Goal: Task Accomplishment & Management: Use online tool/utility

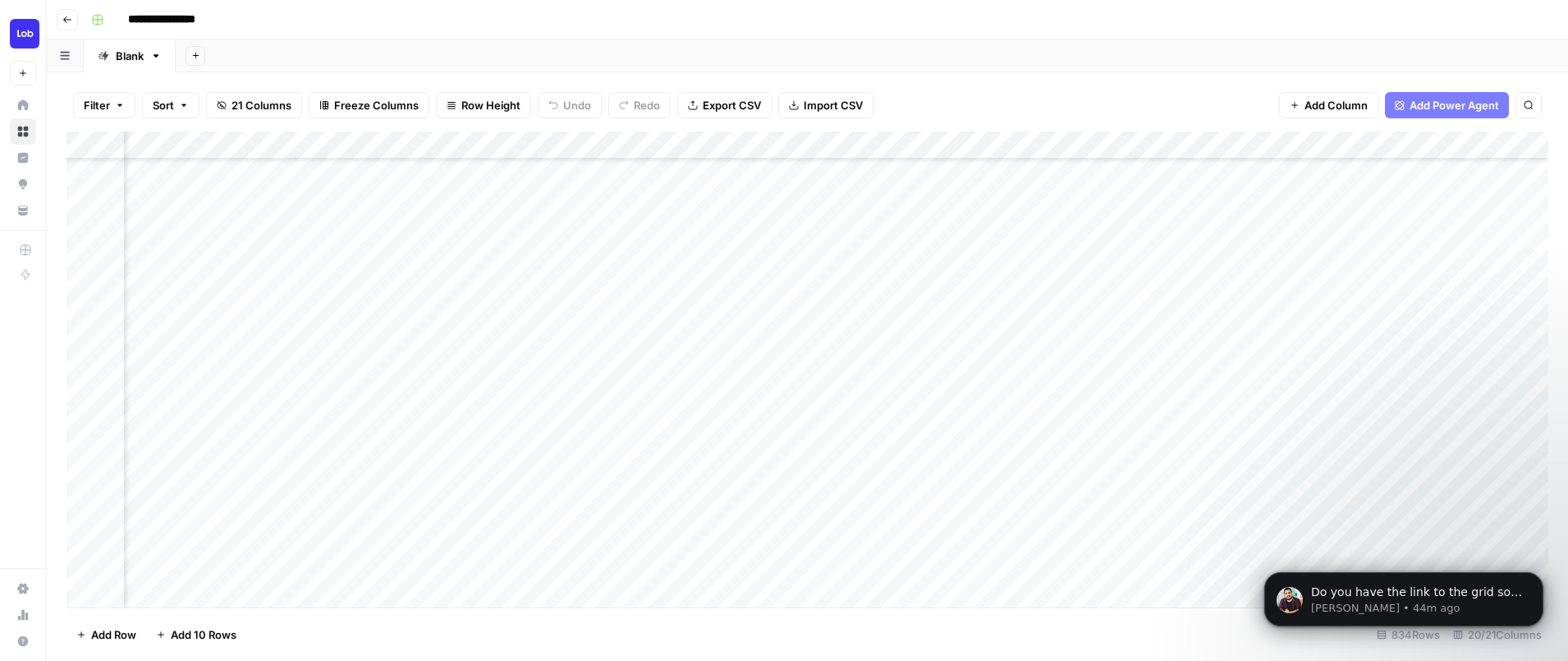
scroll to position [445, 1109]
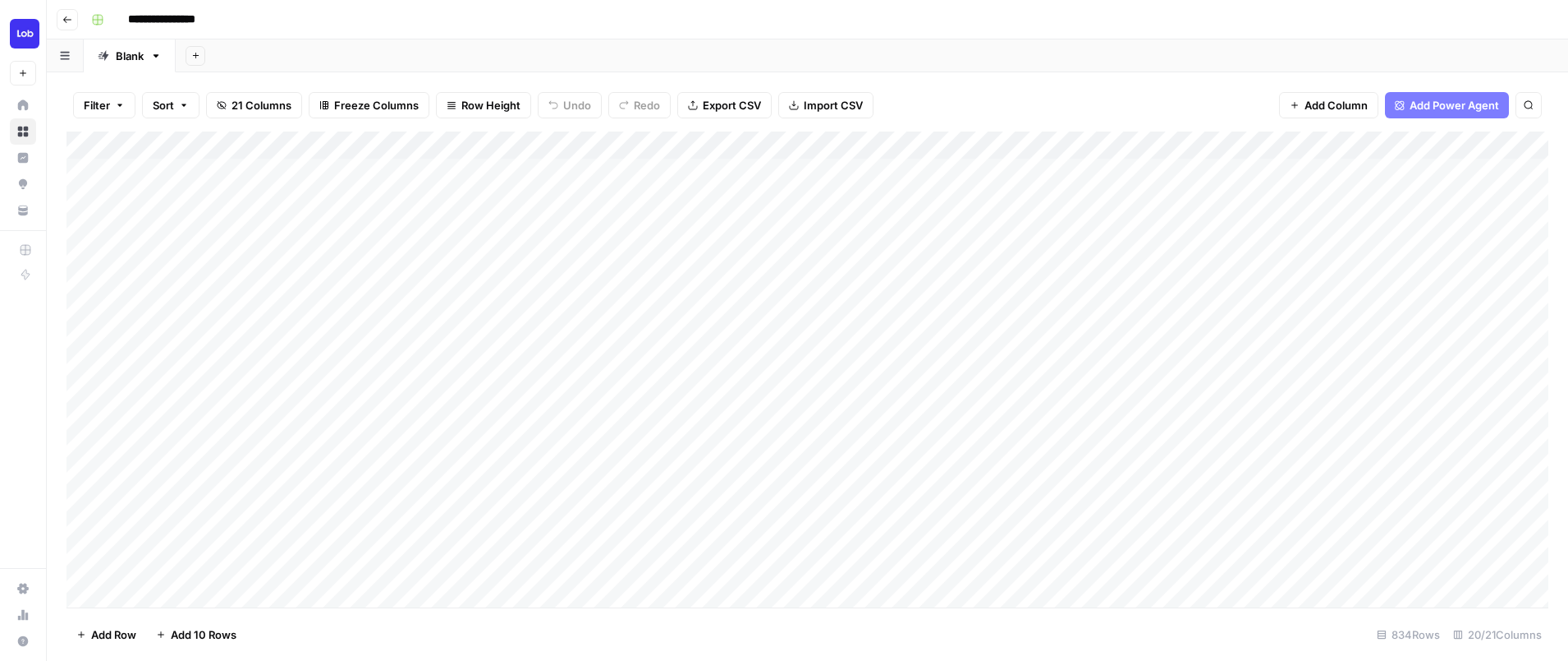
click at [546, 576] on div "Add Column" at bounding box center [808, 370] width 1482 height 476
click at [622, 421] on div "Add Column" at bounding box center [808, 370] width 1482 height 476
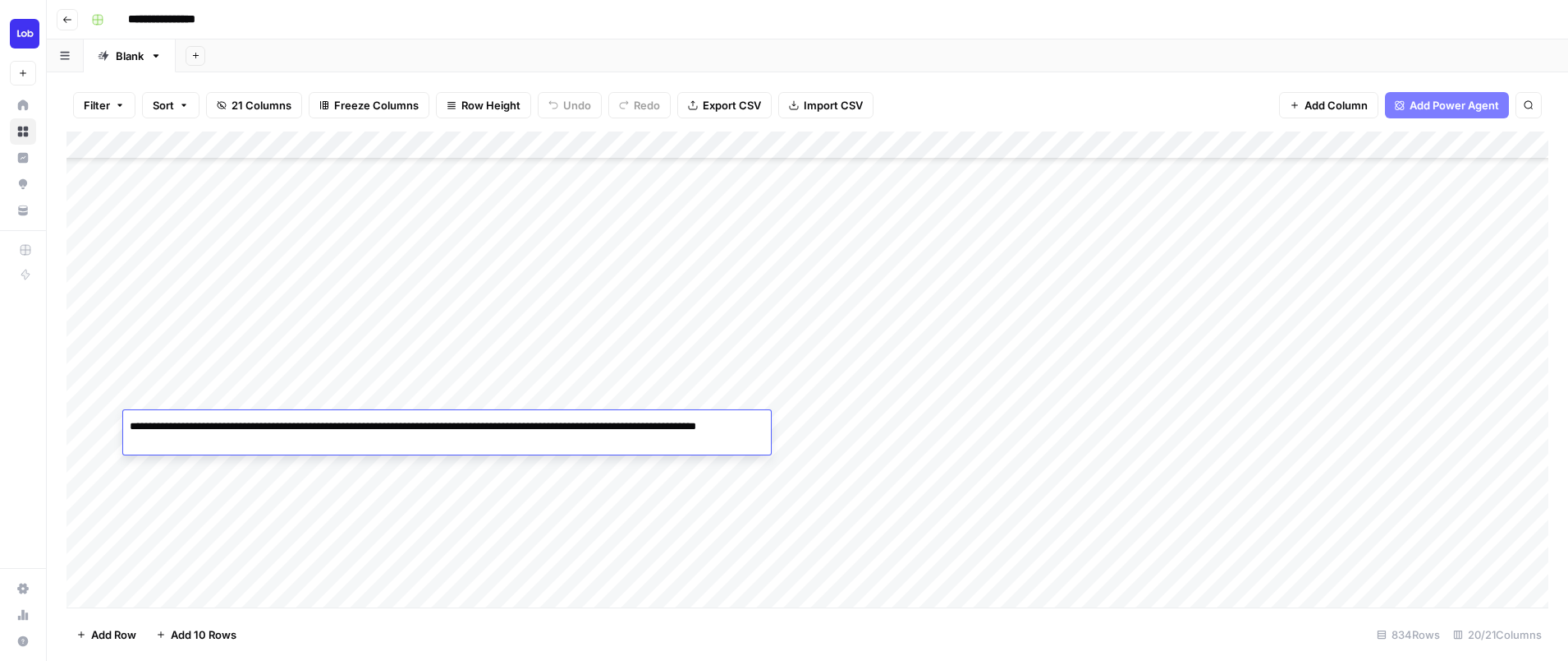
drag, startPoint x: 239, startPoint y: 435, endPoint x: 116, endPoint y: 415, distance: 124.6
click at [116, 415] on body "**********" at bounding box center [784, 330] width 1568 height 661
click at [410, 449] on textarea "**********" at bounding box center [447, 435] width 648 height 40
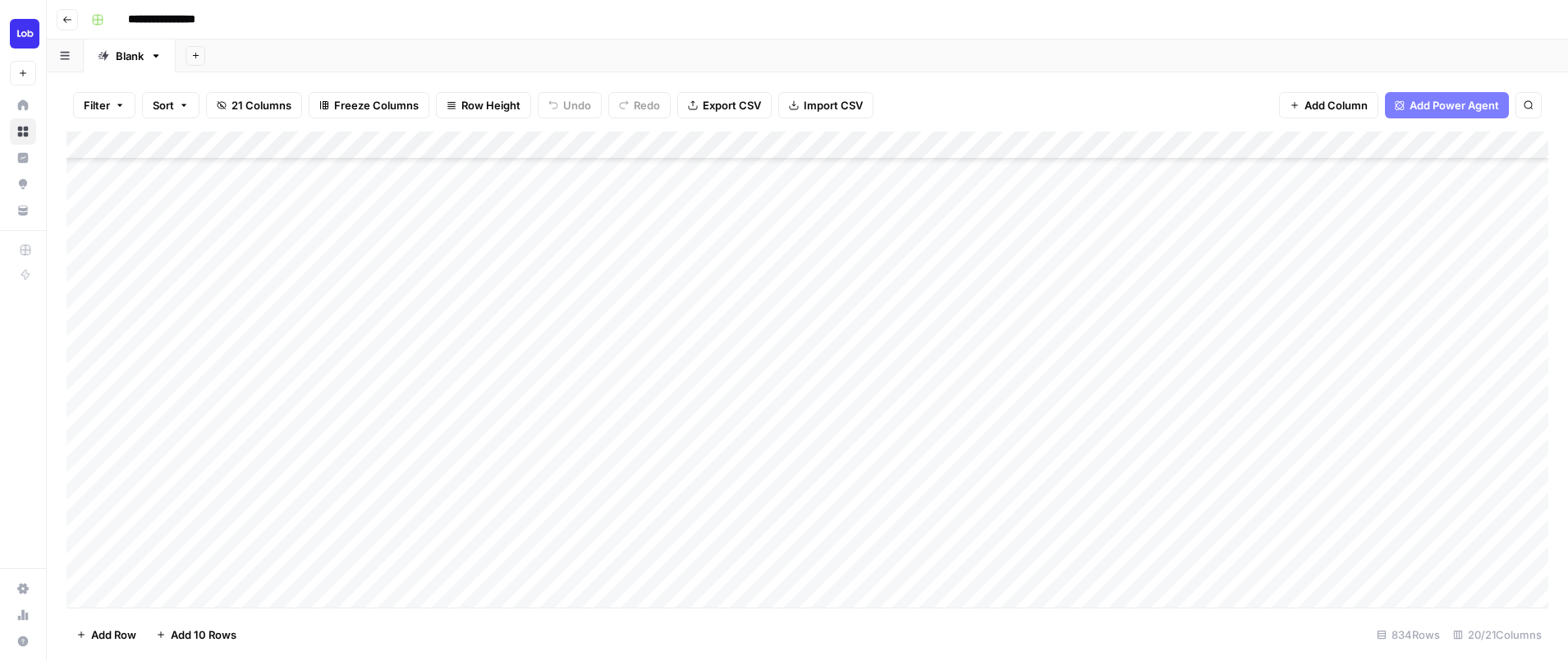
click at [406, 456] on div "Add Column" at bounding box center [808, 370] width 1482 height 476
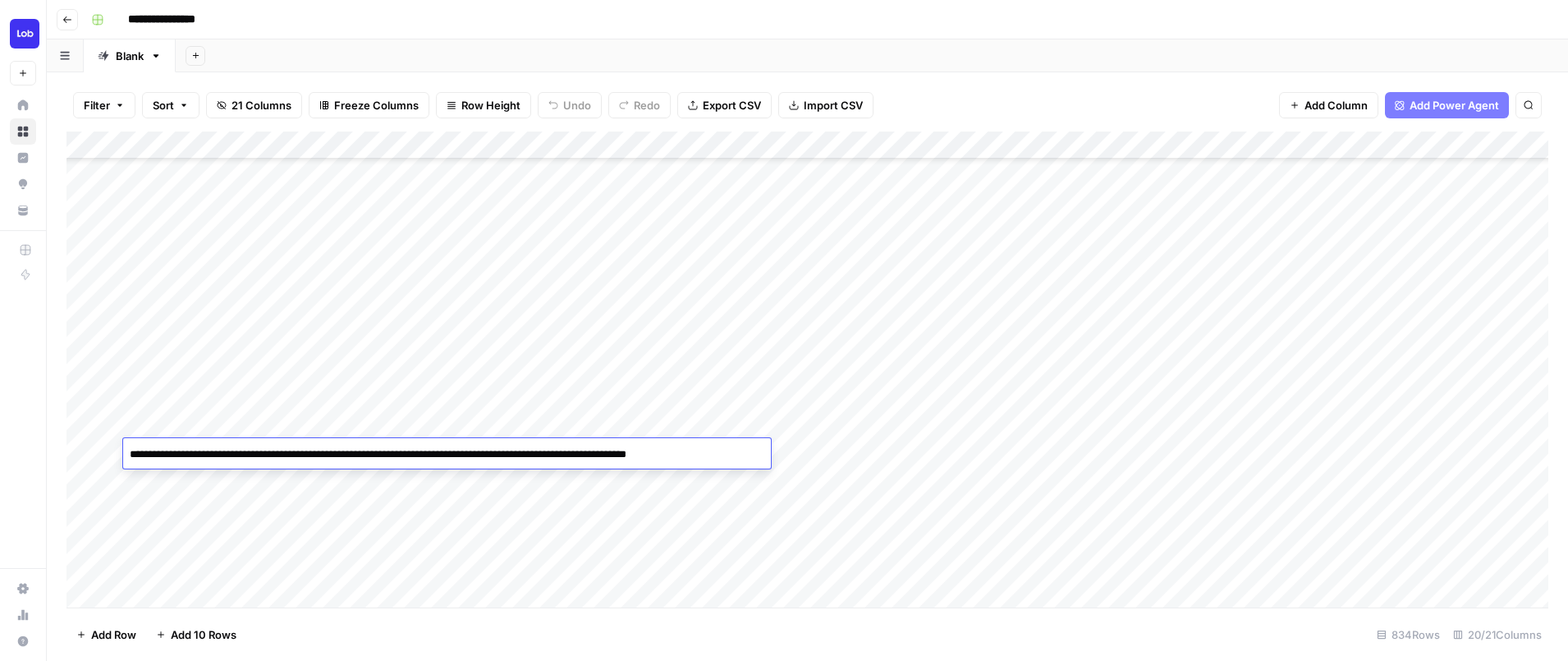
click at [406, 456] on textarea "**********" at bounding box center [447, 455] width 648 height 23
click at [560, 476] on div "Add Column" at bounding box center [808, 370] width 1482 height 476
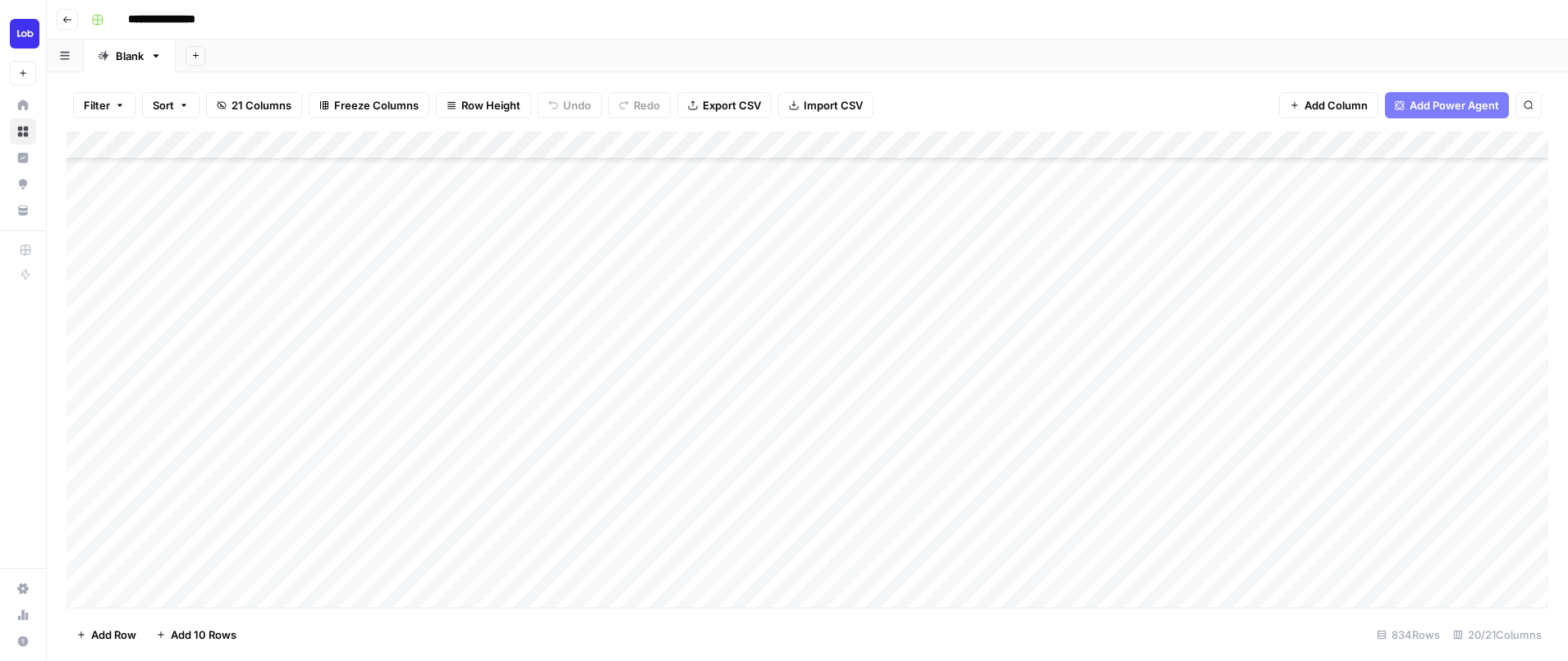
click at [560, 476] on div "Add Column" at bounding box center [808, 370] width 1482 height 476
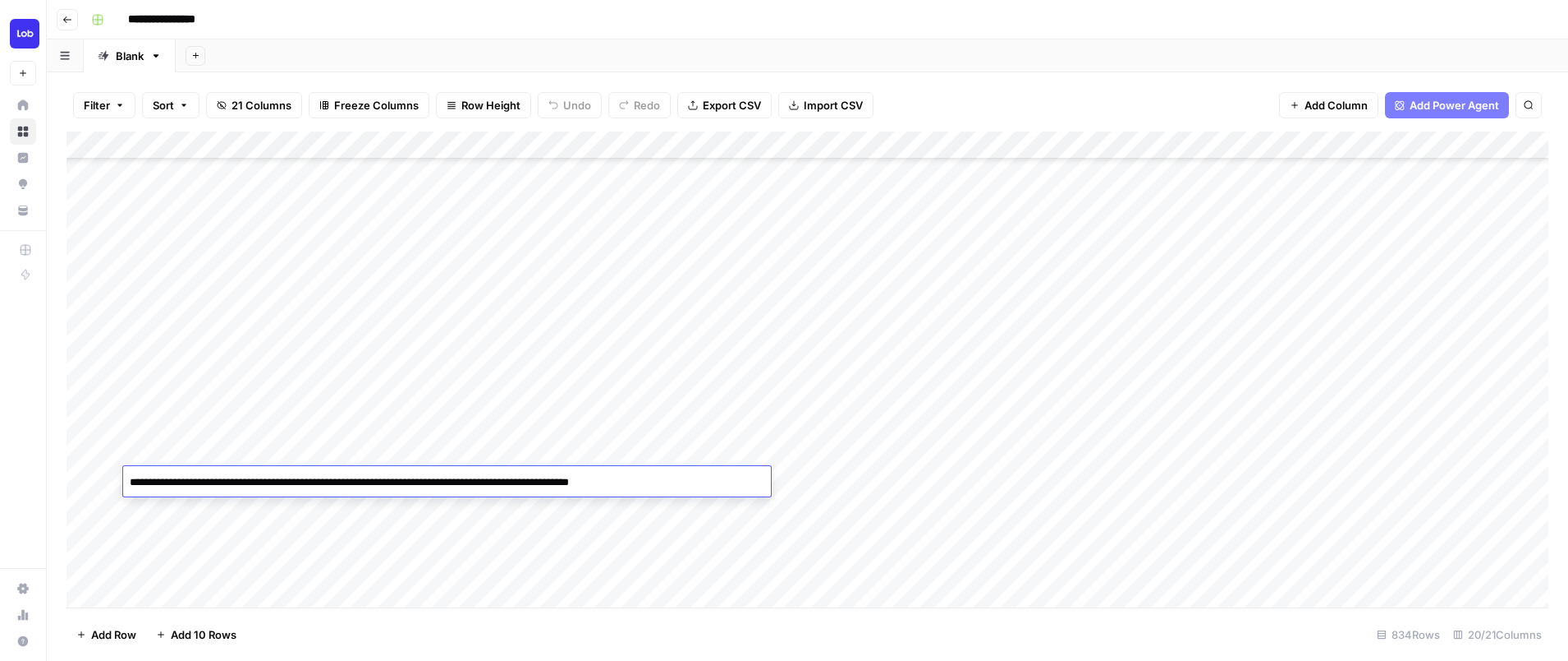
drag, startPoint x: 740, startPoint y: 492, endPoint x: 94, endPoint y: 451, distance: 647.3
click at [94, 451] on body "**********" at bounding box center [784, 330] width 1568 height 661
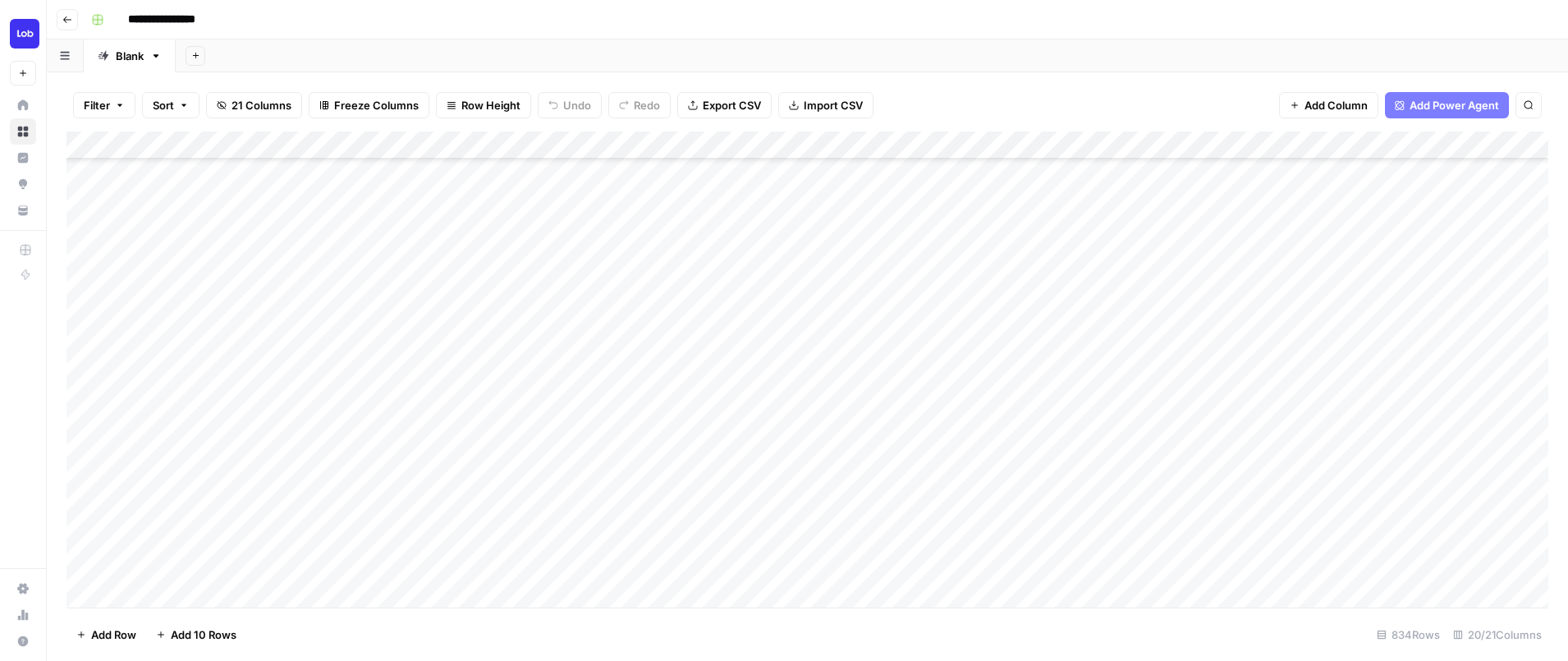
click at [1300, 455] on div "Add Column" at bounding box center [808, 370] width 1482 height 476
click at [867, 422] on div "Add Column" at bounding box center [808, 370] width 1482 height 476
click at [588, 453] on div "Add Column" at bounding box center [808, 370] width 1482 height 476
click at [1030, 421] on div "Add Column" at bounding box center [808, 370] width 1482 height 476
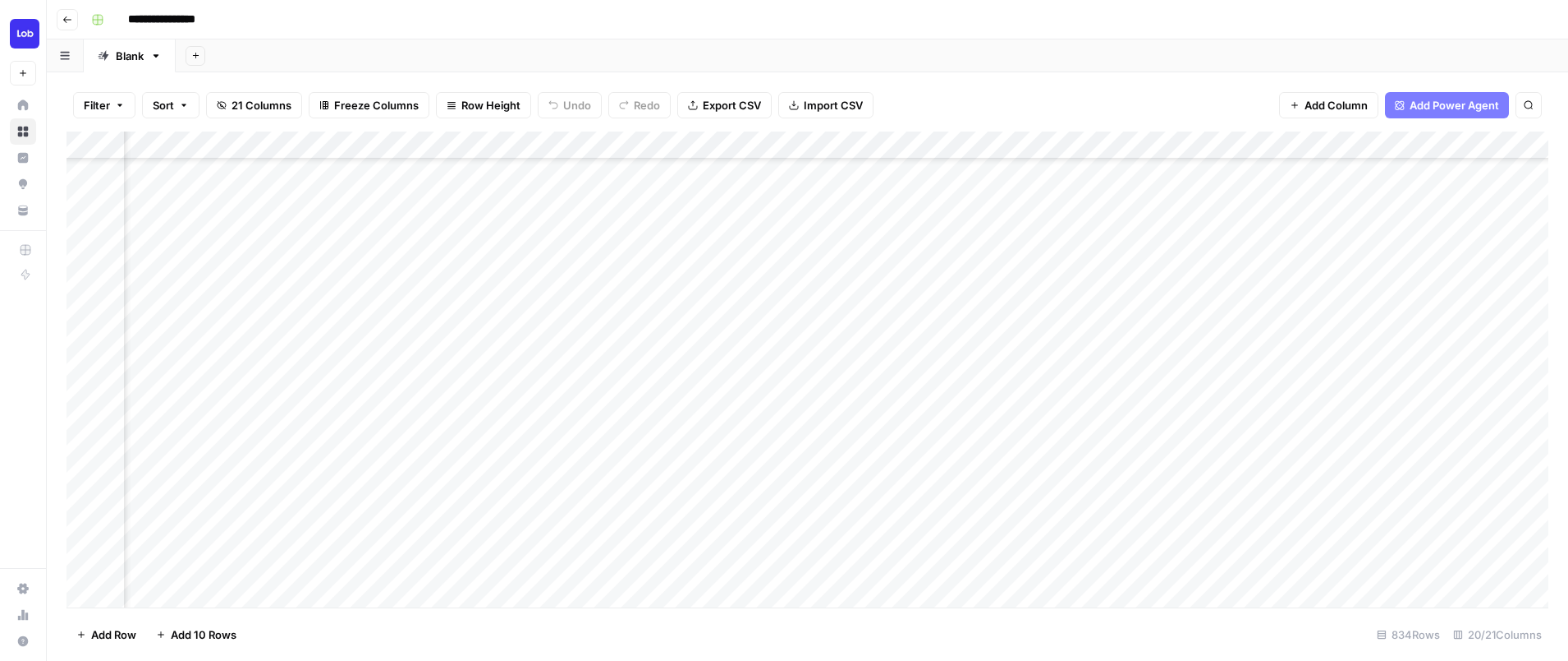
scroll to position [473, 2324]
click at [1028, 422] on div "Add Column" at bounding box center [808, 370] width 1482 height 476
click at [1328, 426] on div "Add Column" at bounding box center [808, 370] width 1482 height 476
click at [785, 445] on div "Add Column" at bounding box center [808, 370] width 1482 height 476
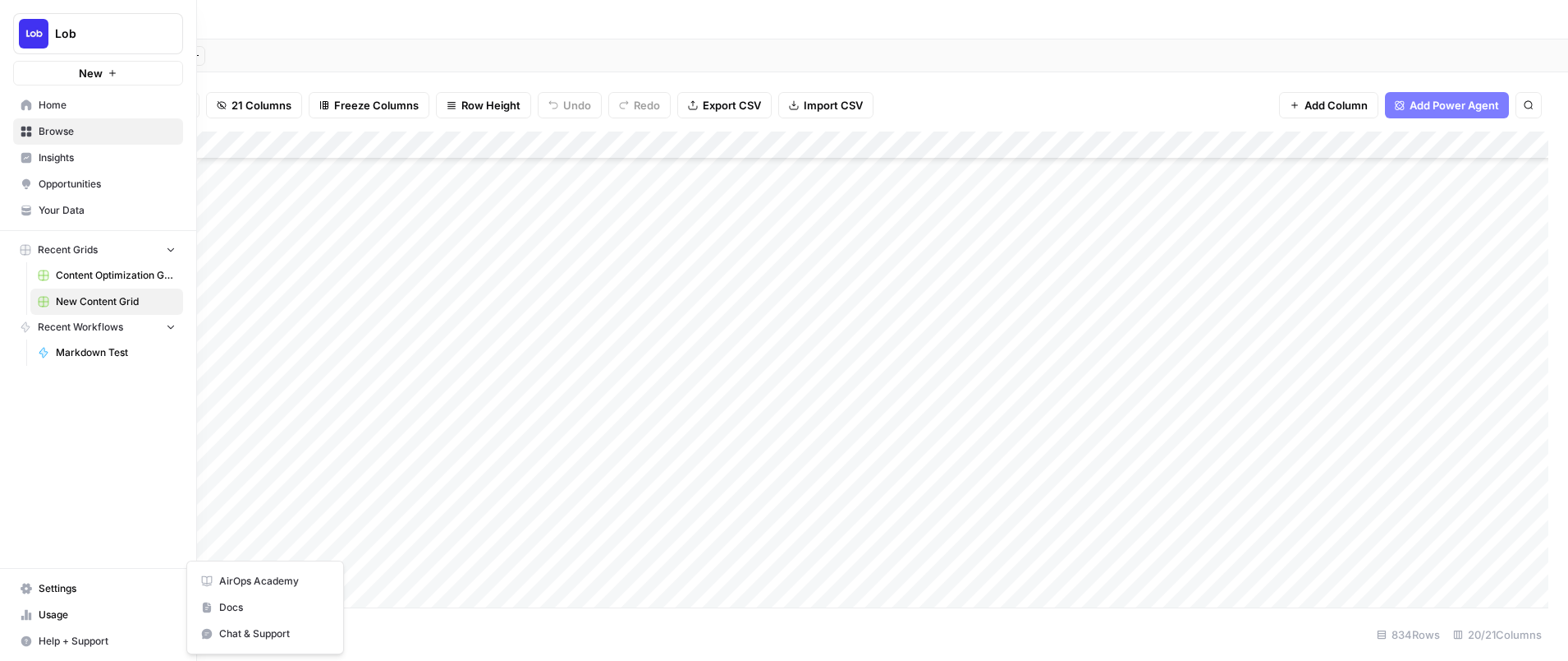
click at [57, 634] on span "Help + Support" at bounding box center [107, 641] width 137 height 15
click at [222, 628] on span "Chat & Support" at bounding box center [275, 633] width 110 height 15
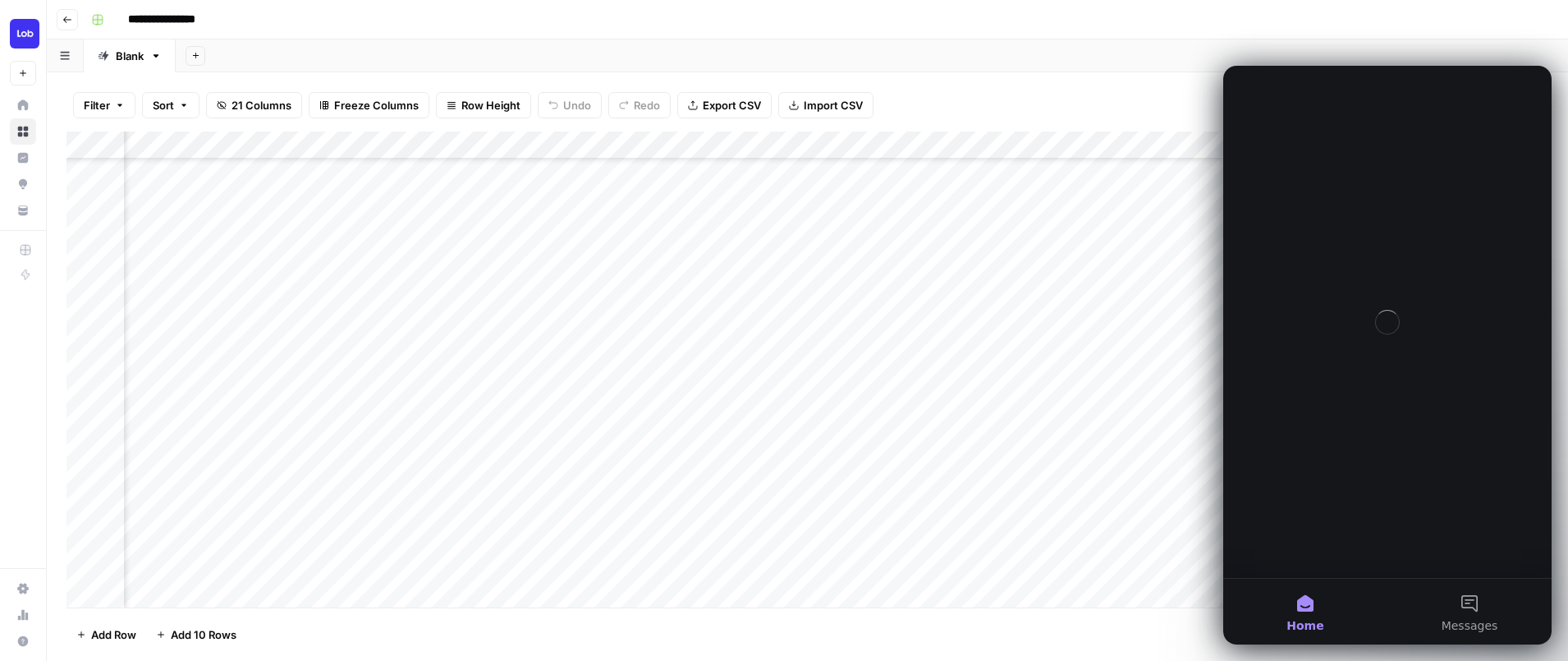
scroll to position [0, 0]
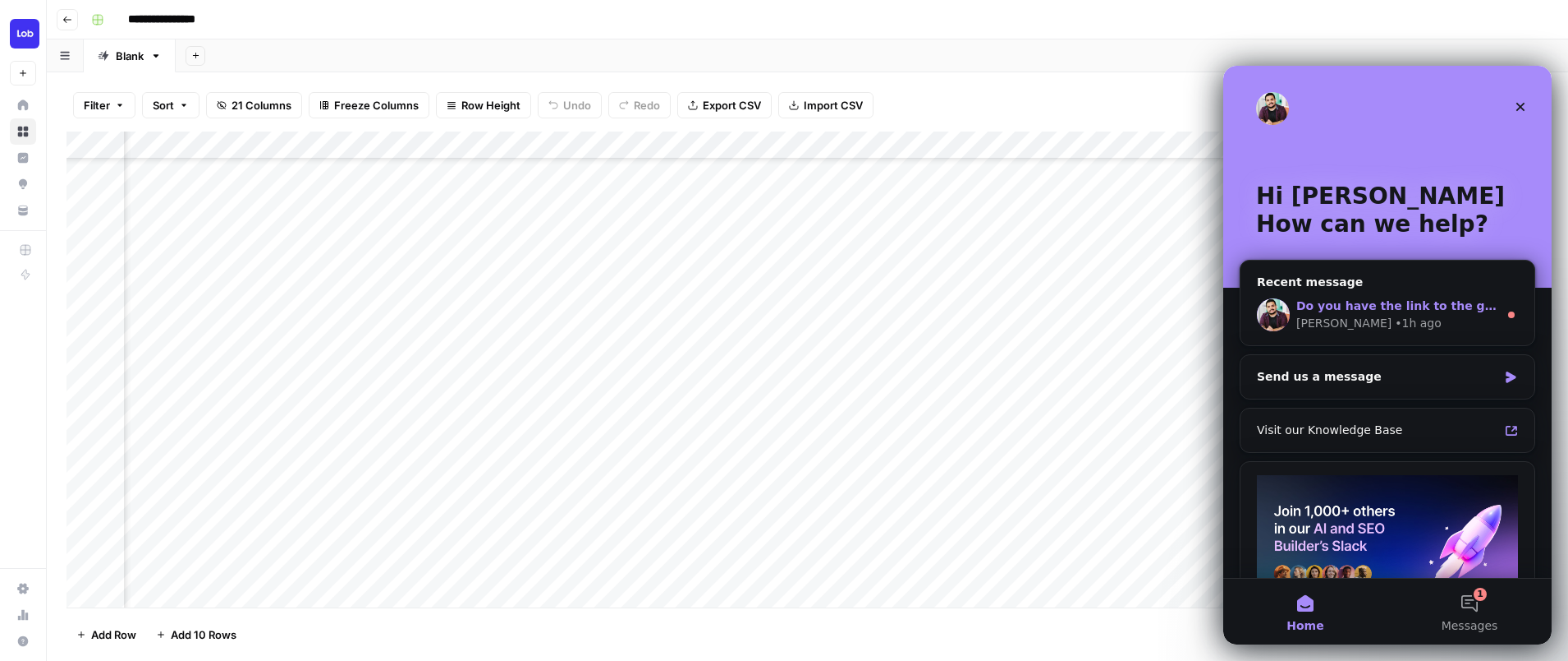
click at [1392, 313] on div "Do you have the link to the grid so we can review this on our end please?" at bounding box center [1397, 306] width 202 height 17
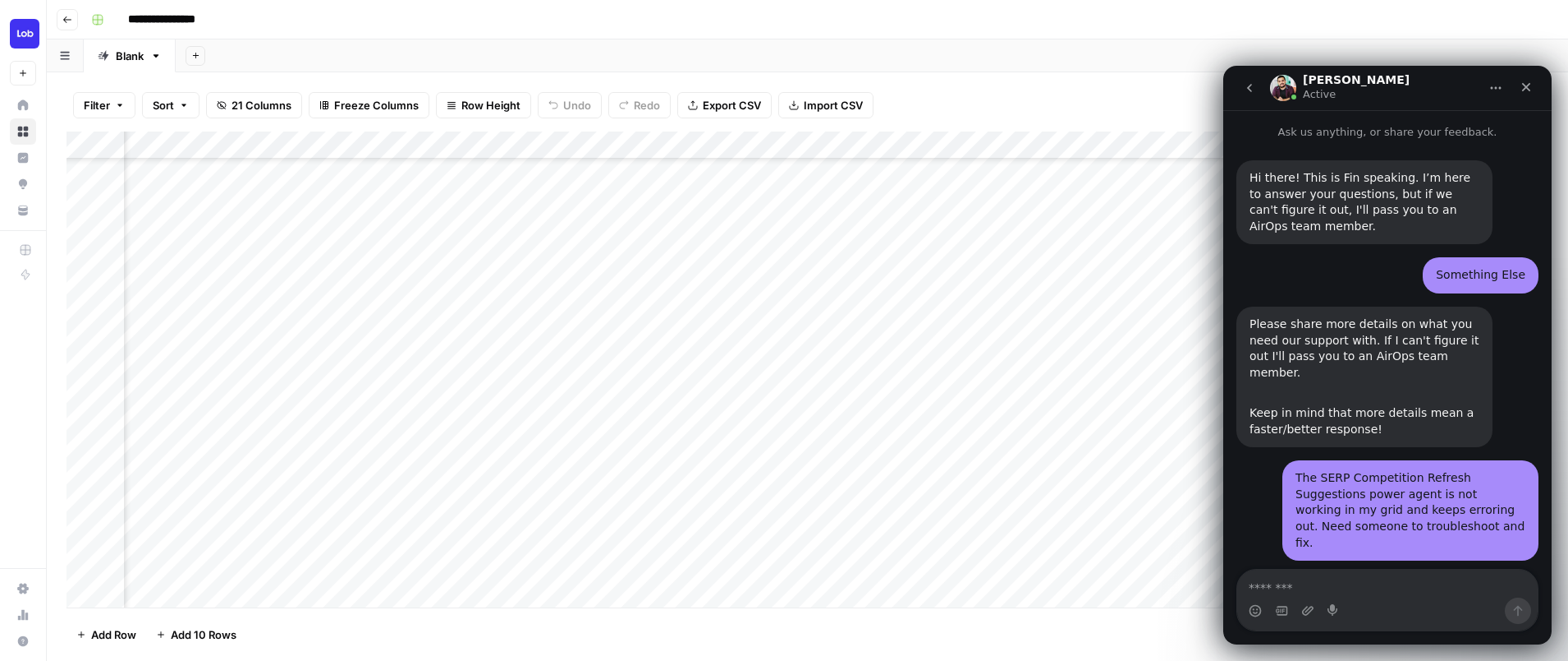
scroll to position [49, 0]
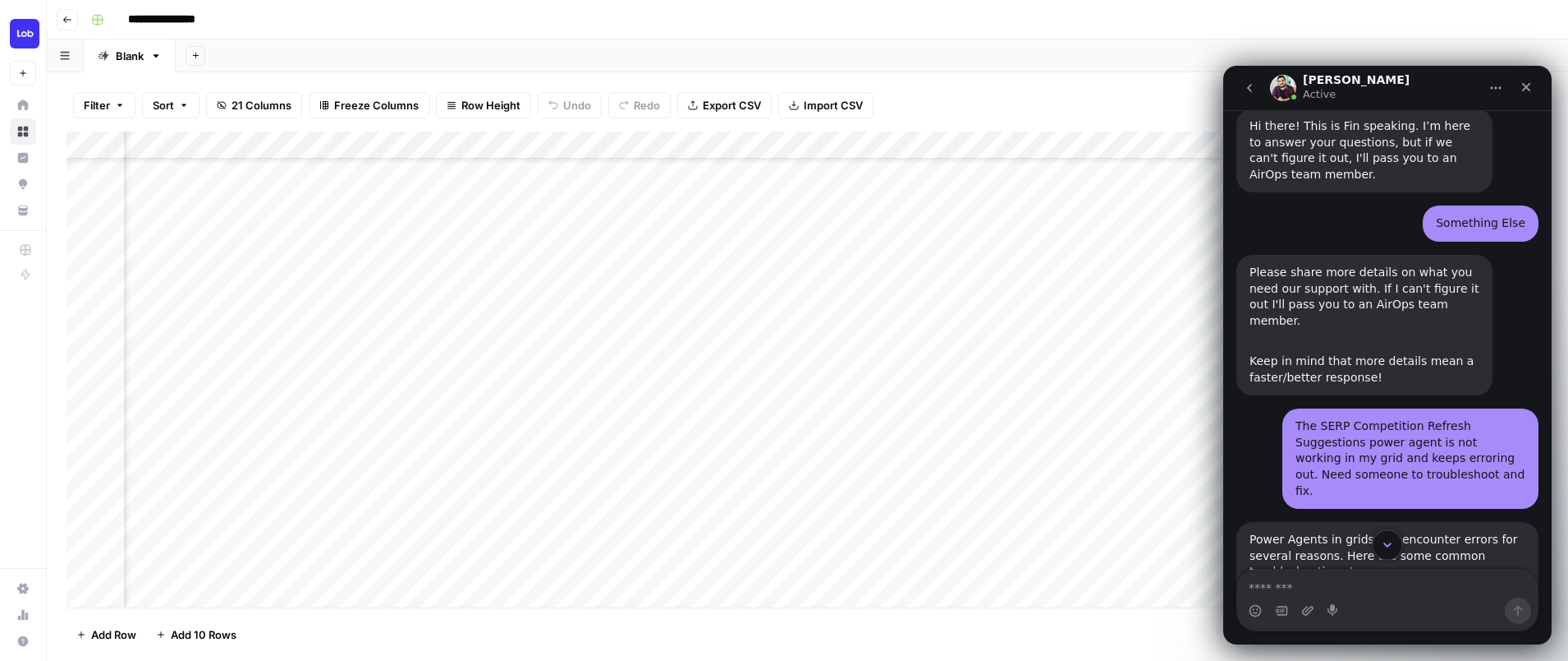
click at [1379, 548] on button "Scroll to bottom" at bounding box center [1387, 544] width 30 height 30
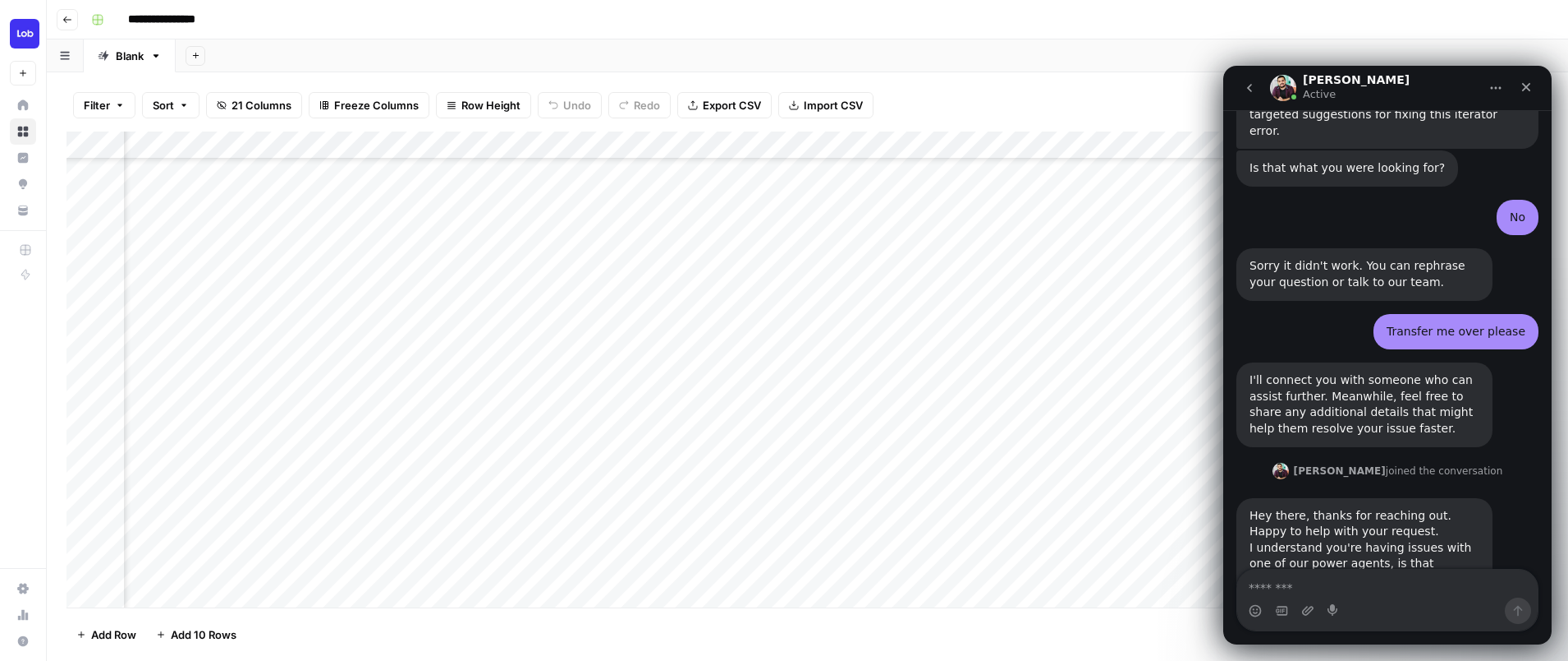
scroll to position [2117, 0]
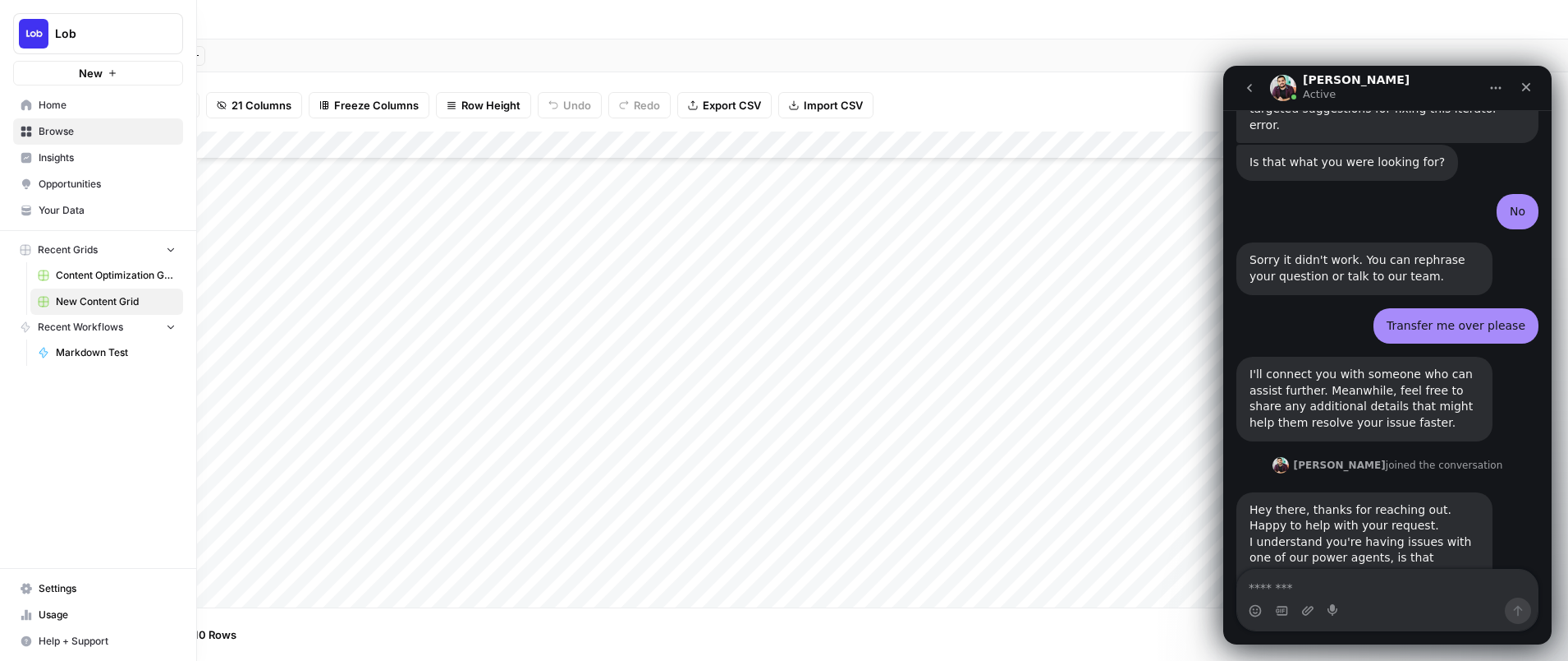
click at [99, 278] on span "Content Optimization Grid" at bounding box center [116, 275] width 120 height 15
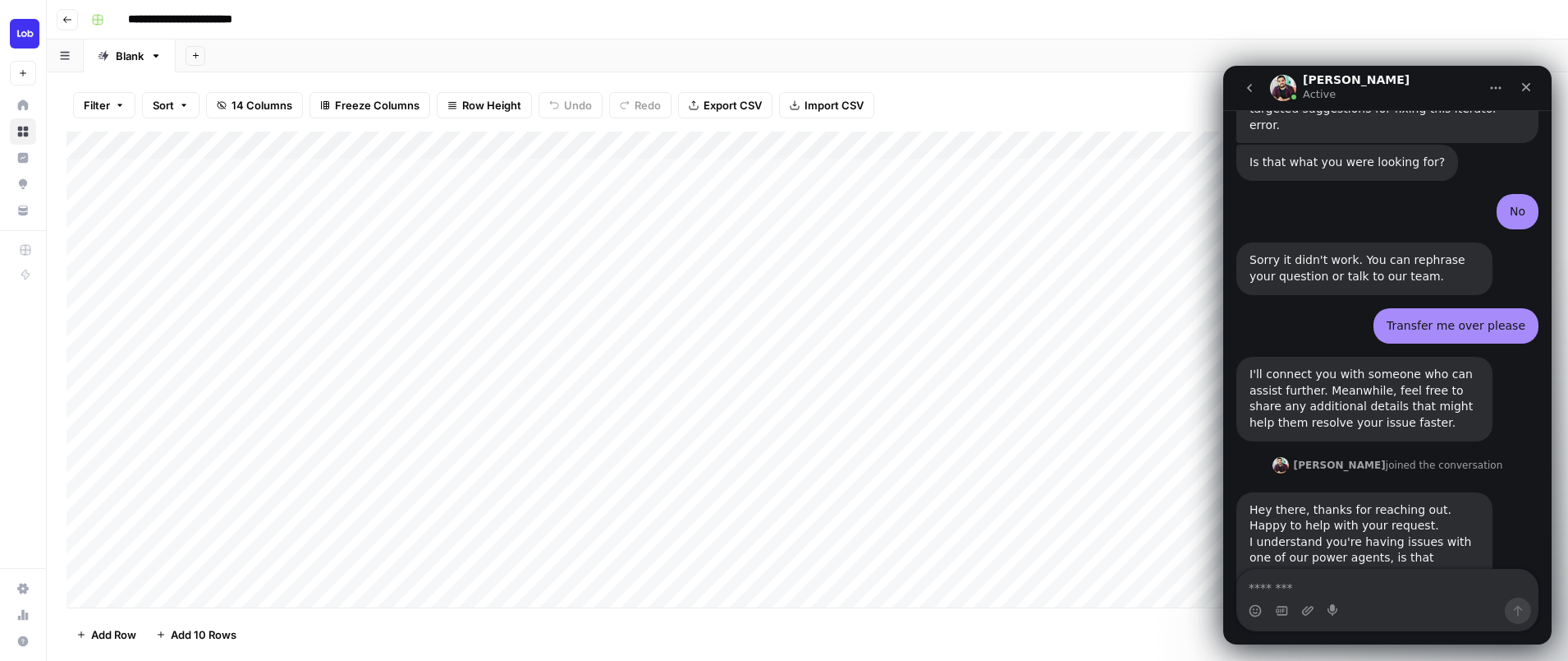
click at [671, 537] on div "Add Column" at bounding box center [808, 370] width 1482 height 476
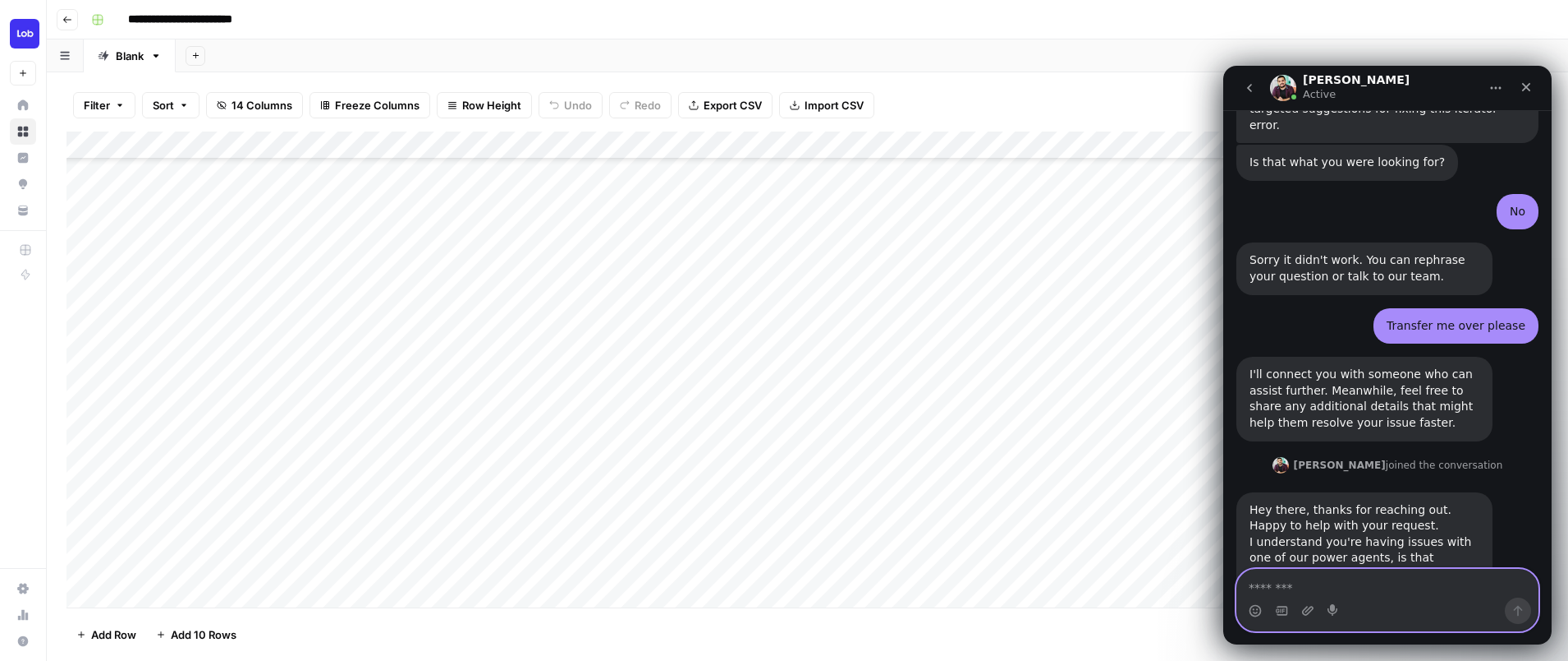
click at [1287, 584] on textarea "Message…" at bounding box center [1387, 583] width 301 height 28
paste textarea "**********"
type textarea "**********"
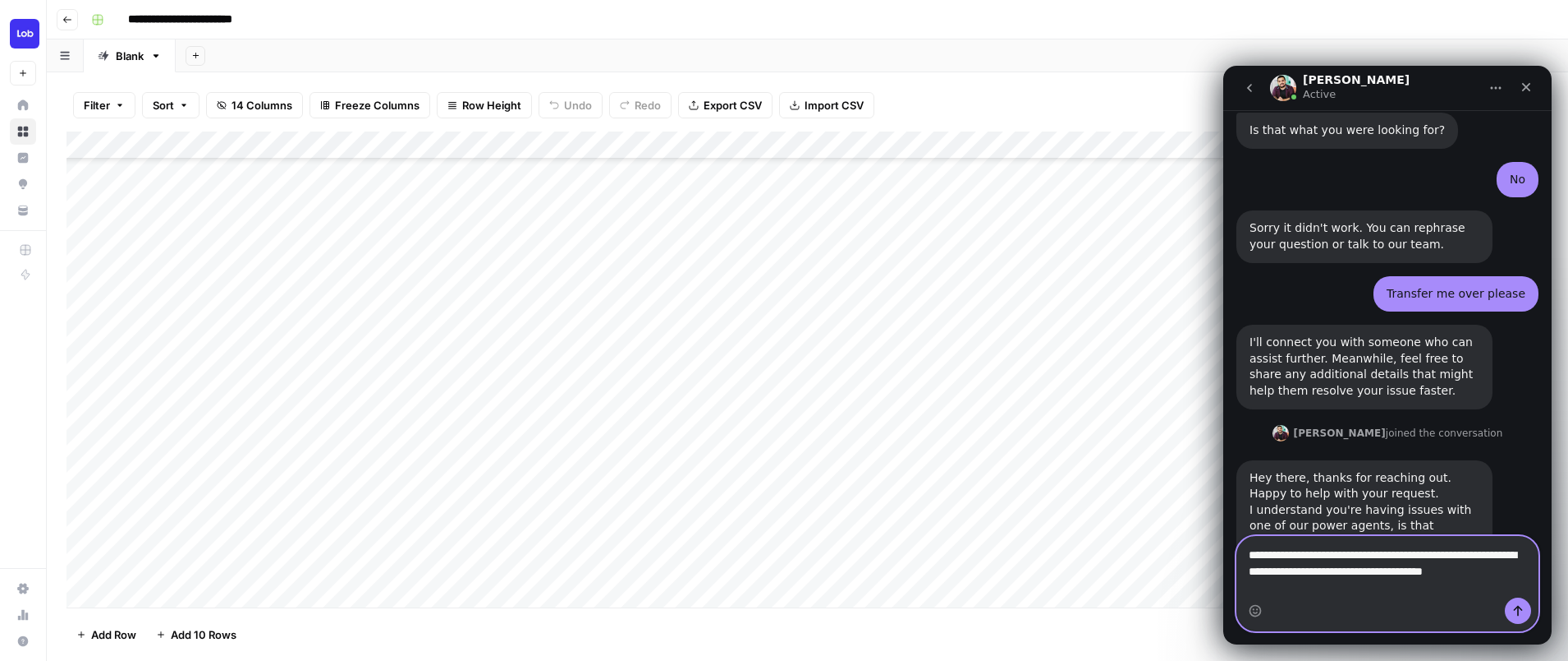
scroll to position [2149, 0]
drag, startPoint x: 1330, startPoint y: 586, endPoint x: 1210, endPoint y: 539, distance: 128.9
click at [1224, 539] on html "Manuel Active Ask us anything, or share your feedback. Hi there! This is Fin sp…" at bounding box center [1388, 355] width 329 height 579
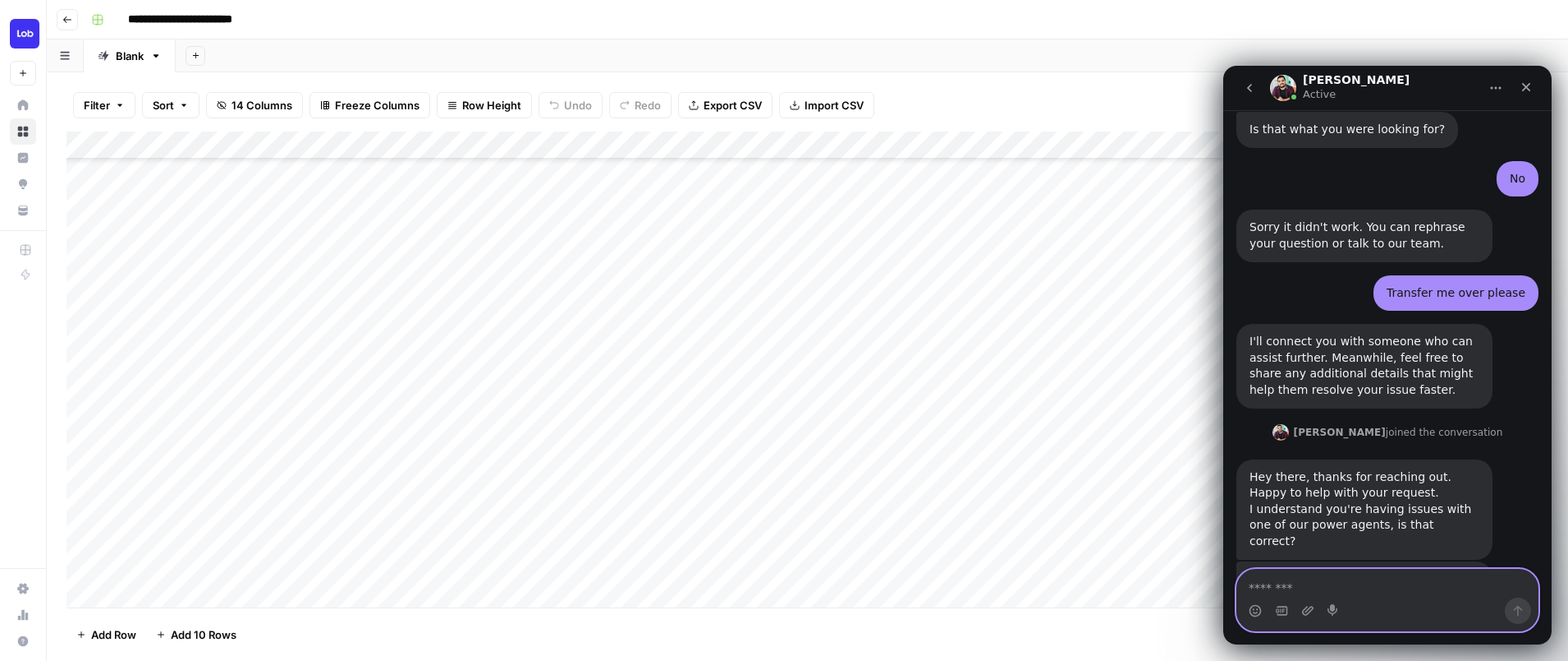
scroll to position [2117, 0]
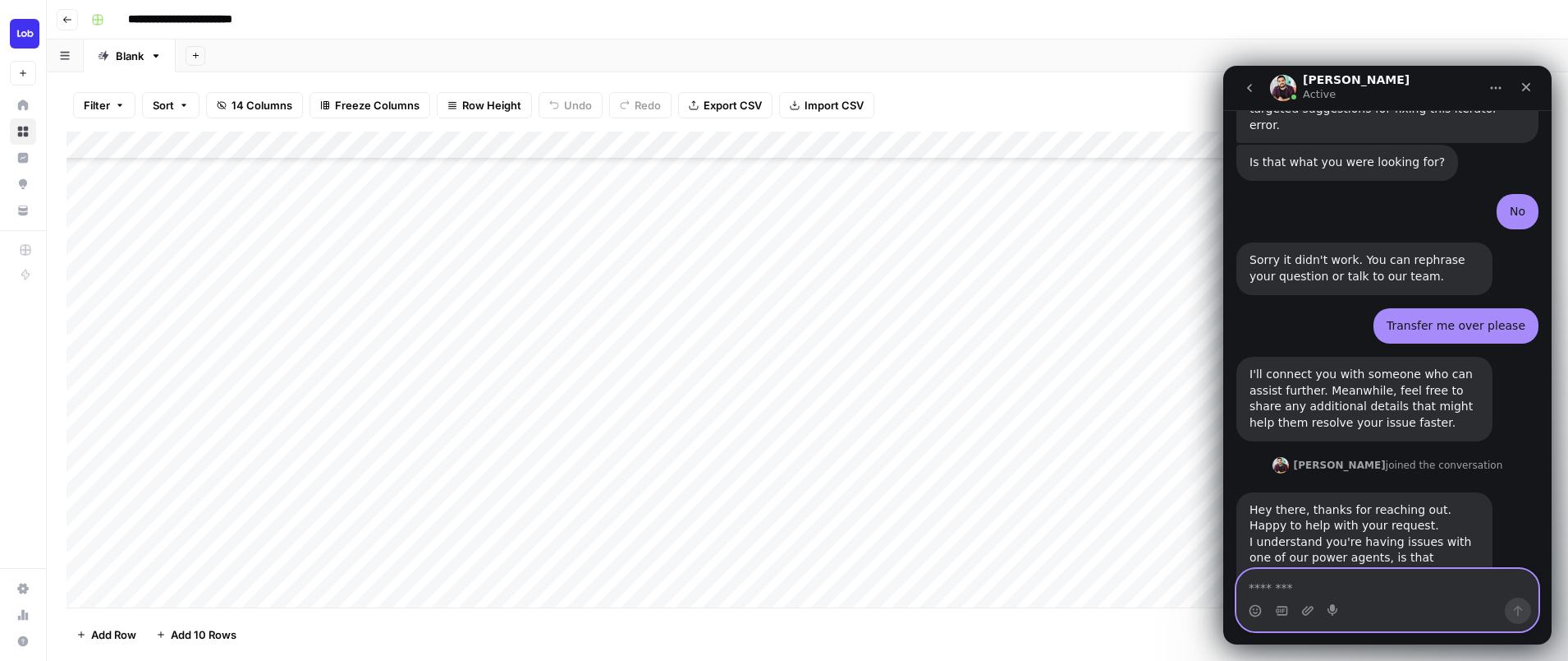
click at [1286, 585] on textarea "Message…" at bounding box center [1387, 583] width 301 height 28
paste textarea "**********"
type textarea "**********"
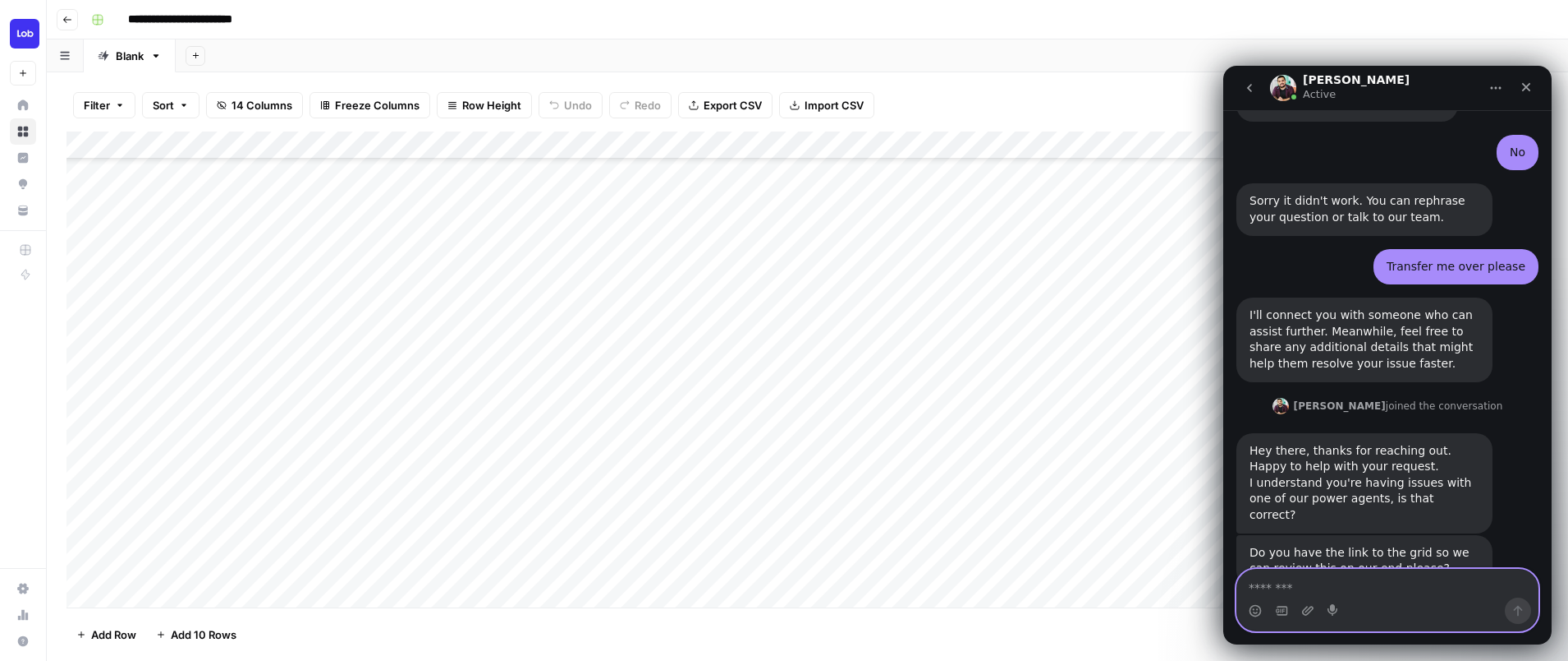
scroll to position [2182, 0]
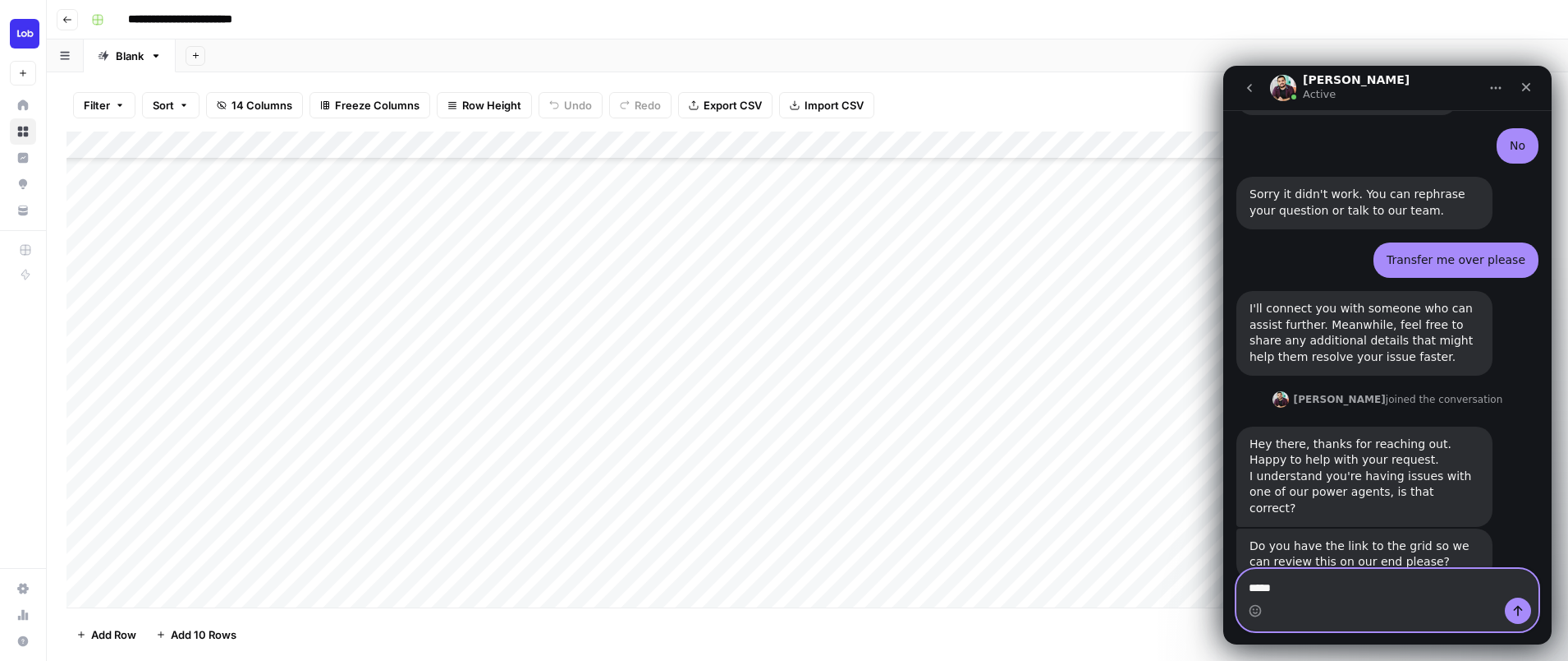
type textarea "******"
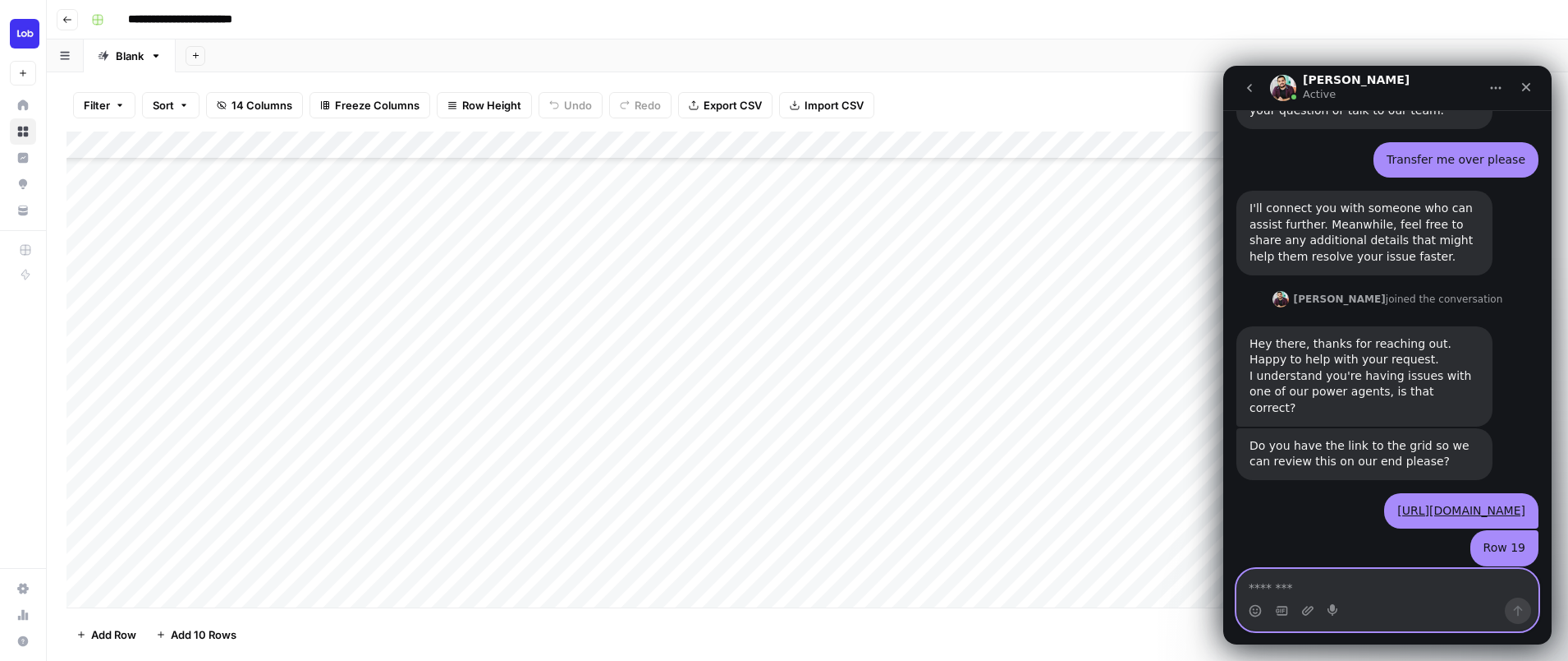
scroll to position [2284, 0]
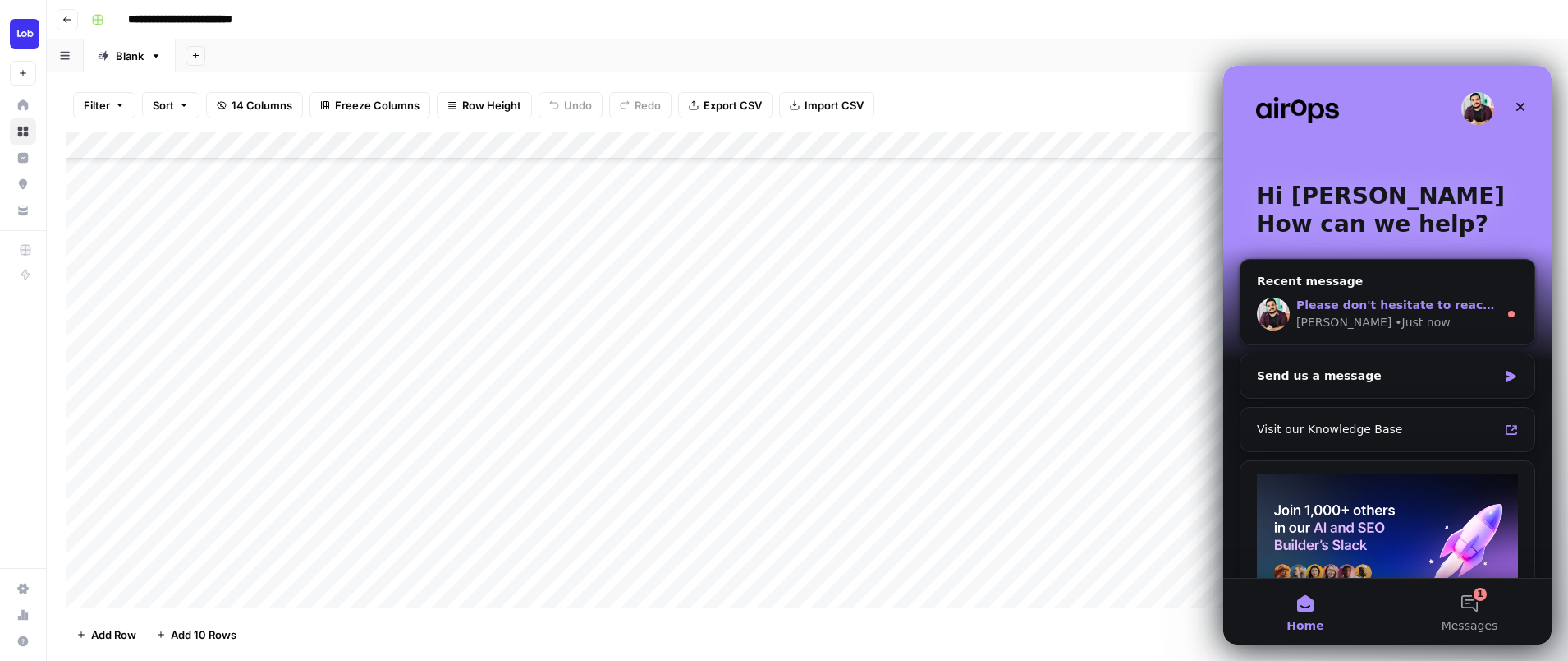
click at [1360, 311] on span "Please don't hesitate to reach out if you need additional help!" at bounding box center [1498, 305] width 404 height 14
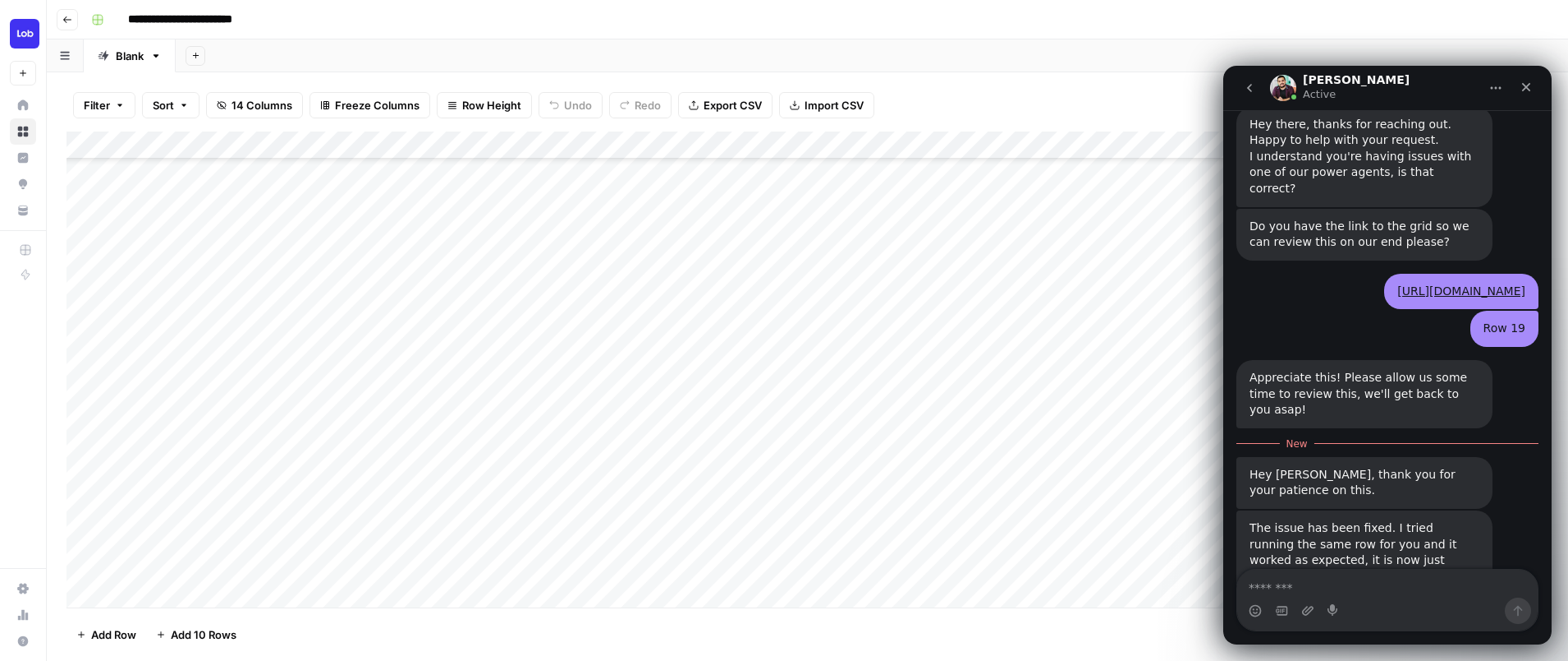
scroll to position [2504, 0]
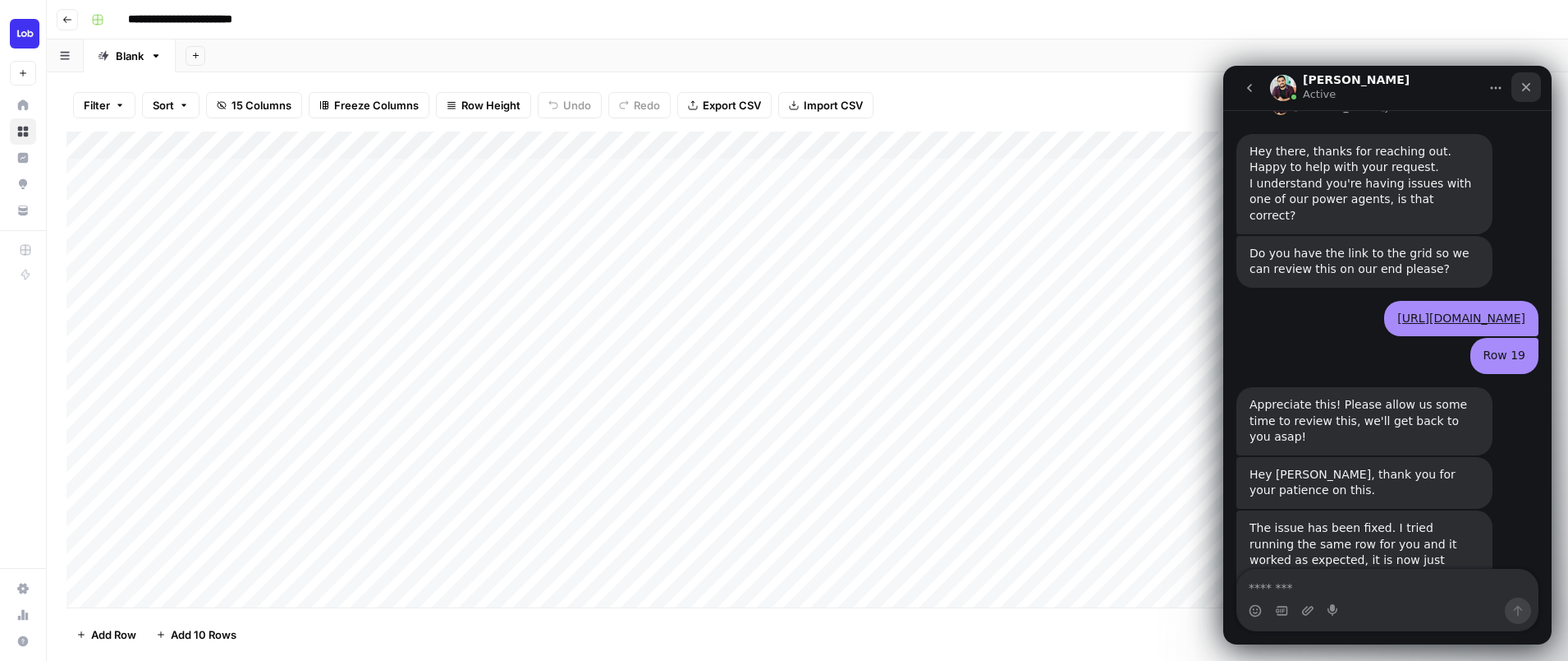
scroll to position [2477, 0]
click at [1531, 87] on icon "Close" at bounding box center [1526, 87] width 14 height 14
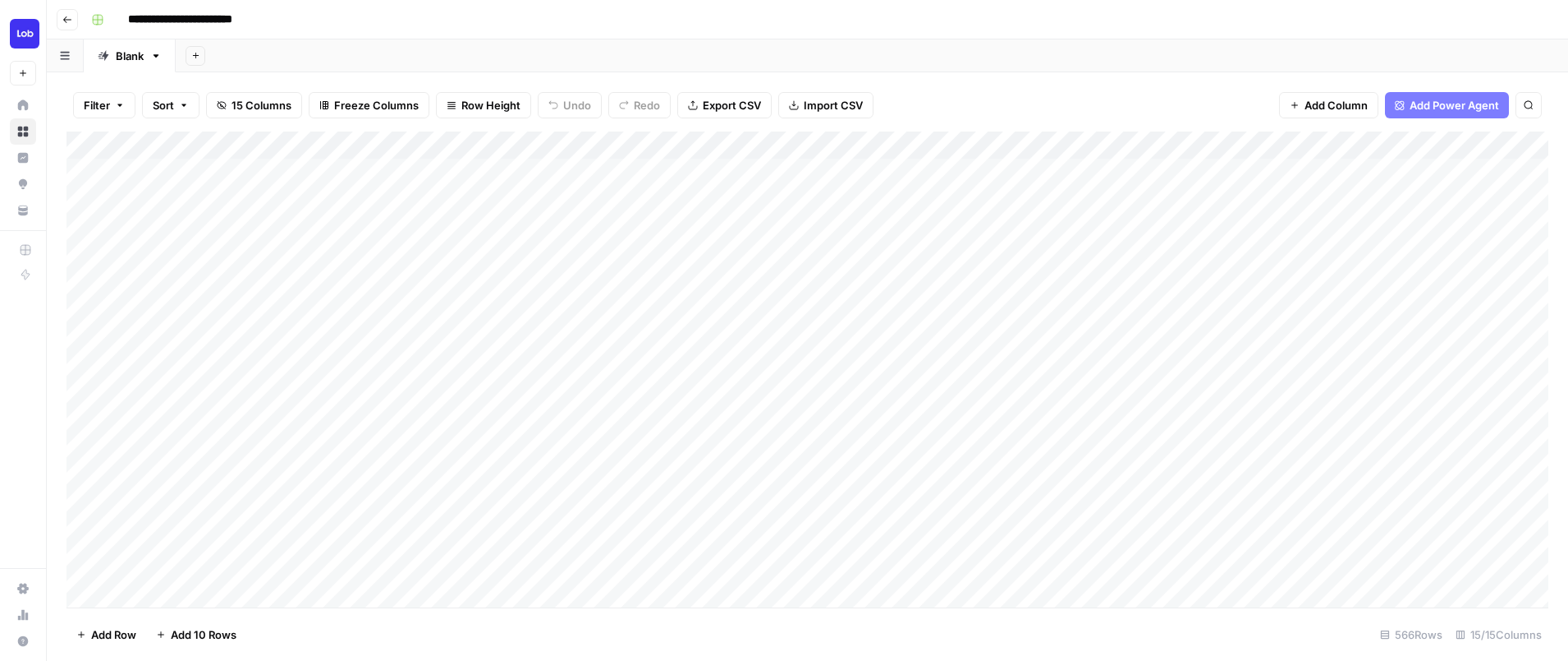
click at [671, 547] on div "Add Column" at bounding box center [808, 370] width 1482 height 476
click at [1039, 421] on div "Add Column" at bounding box center [808, 370] width 1482 height 476
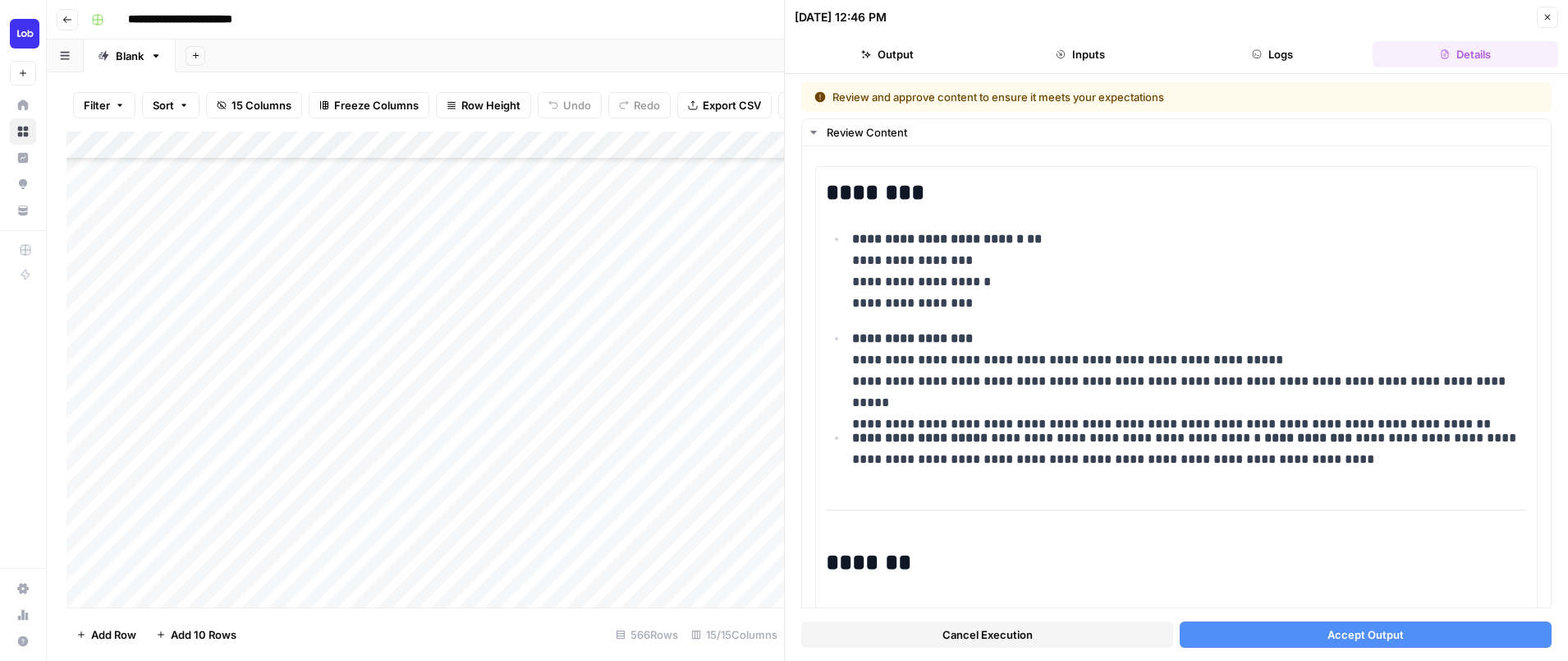
click at [1234, 622] on button "Accept Output" at bounding box center [1366, 634] width 372 height 26
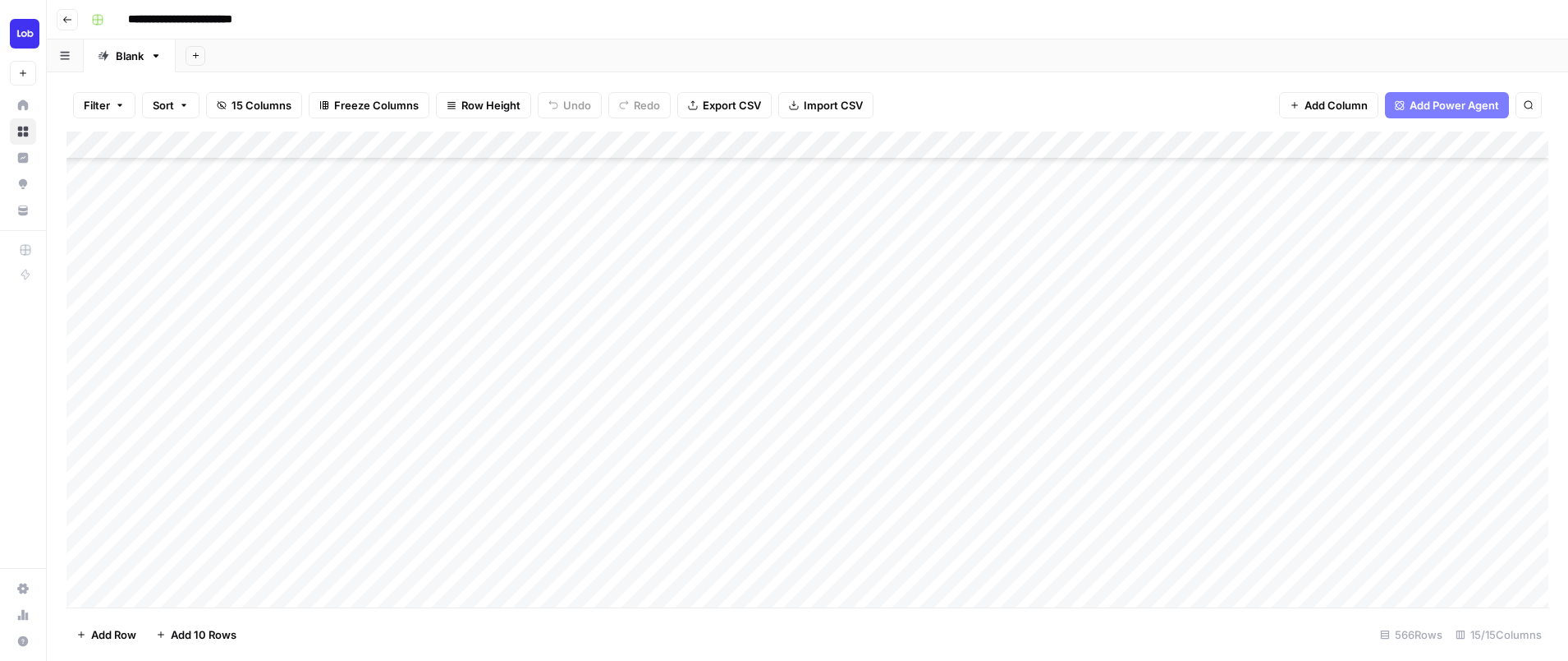
click at [1278, 422] on div "Add Column" at bounding box center [808, 370] width 1482 height 476
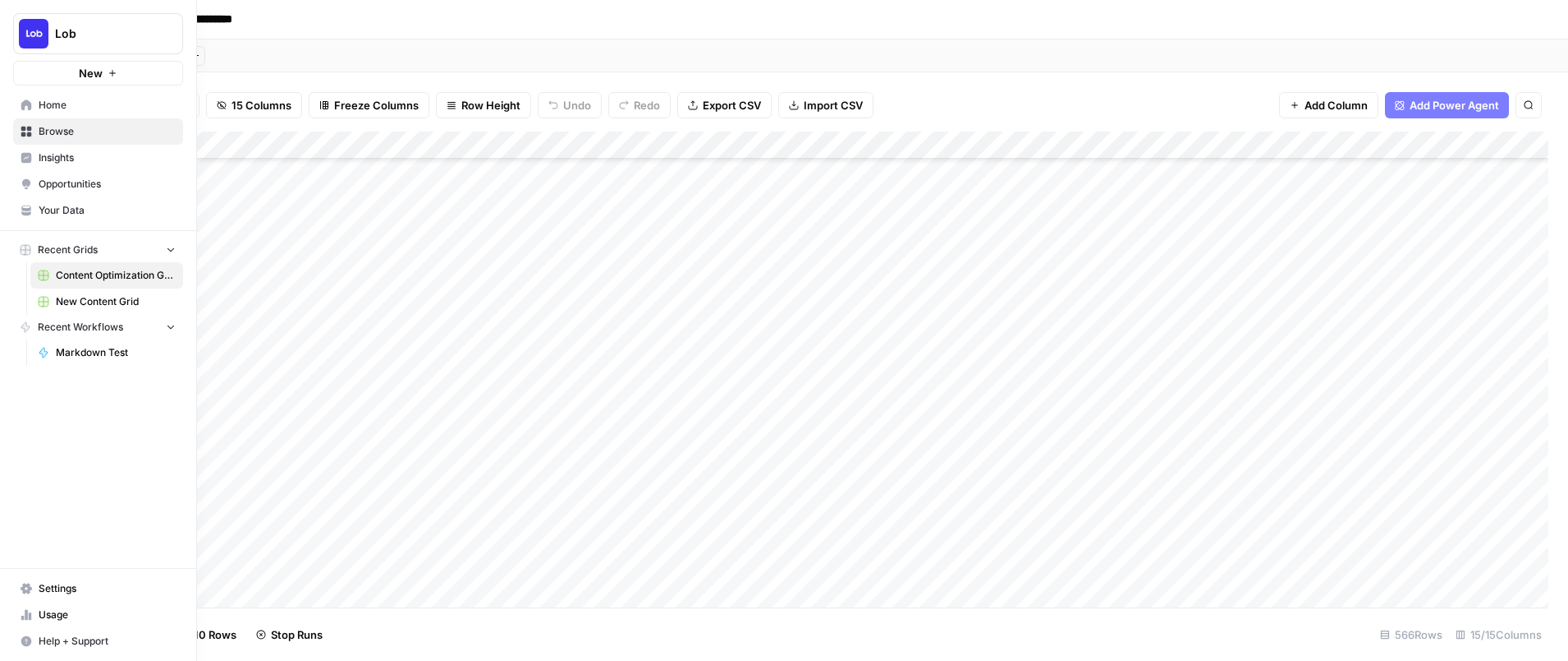
click at [78, 296] on span "New Content Grid" at bounding box center [116, 301] width 120 height 15
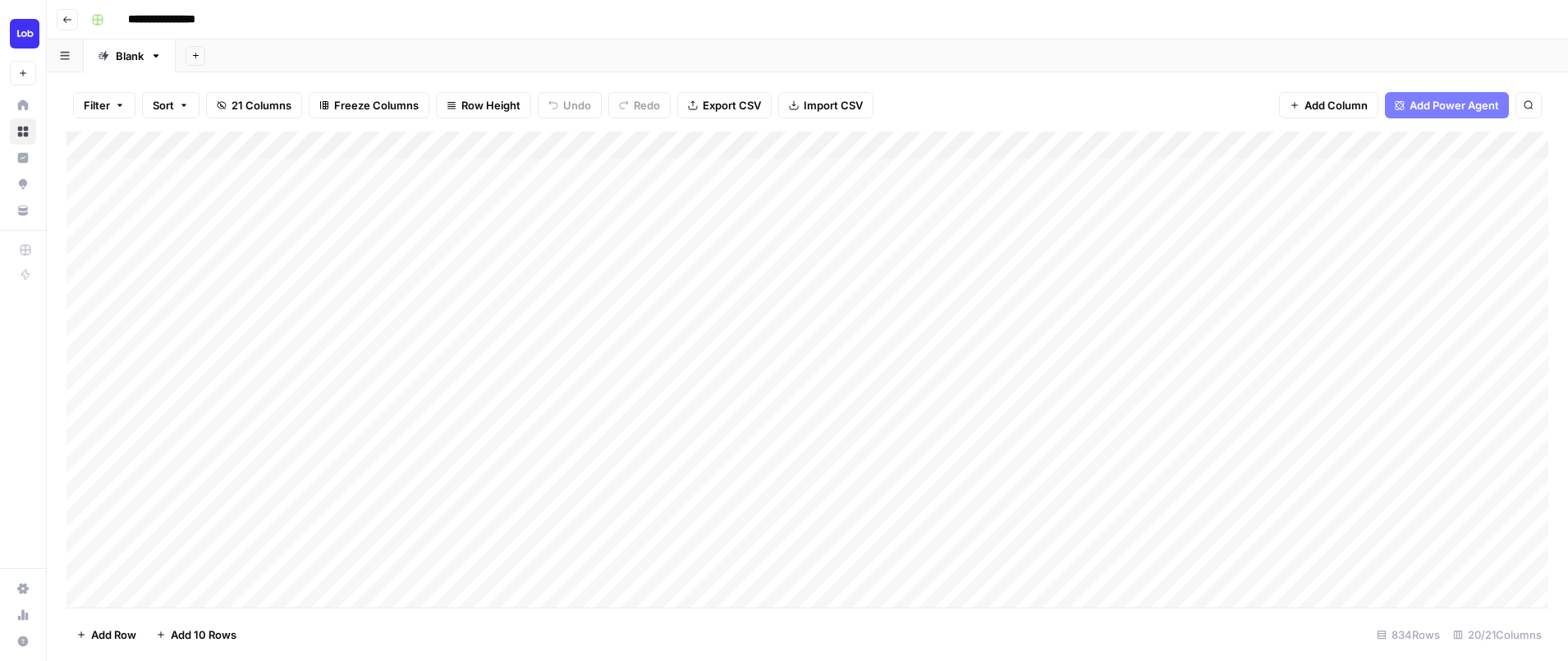
click at [543, 520] on div "Add Column" at bounding box center [808, 370] width 1482 height 476
click at [436, 394] on div "Add Column" at bounding box center [808, 370] width 1482 height 476
click at [717, 366] on div "Add Column" at bounding box center [808, 370] width 1482 height 476
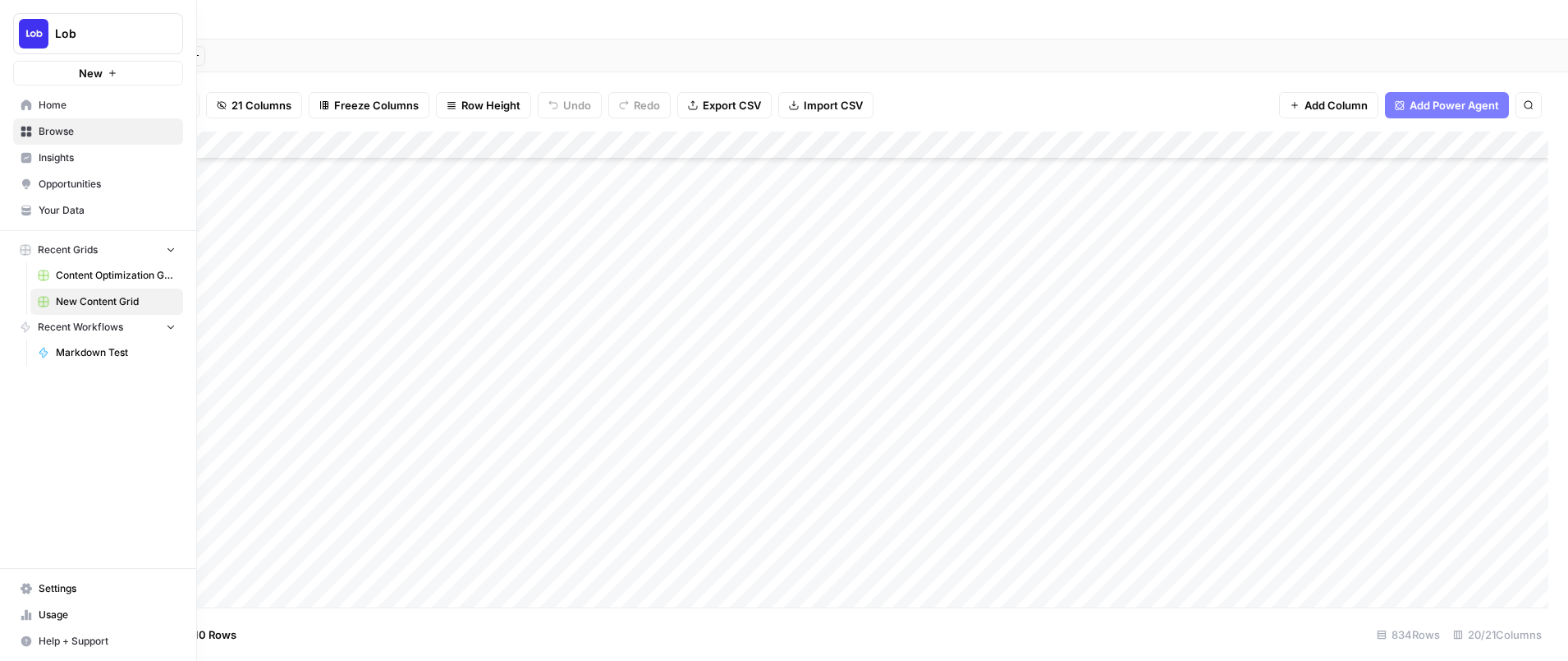
click at [101, 271] on span "Content Optimization Grid" at bounding box center [116, 275] width 120 height 15
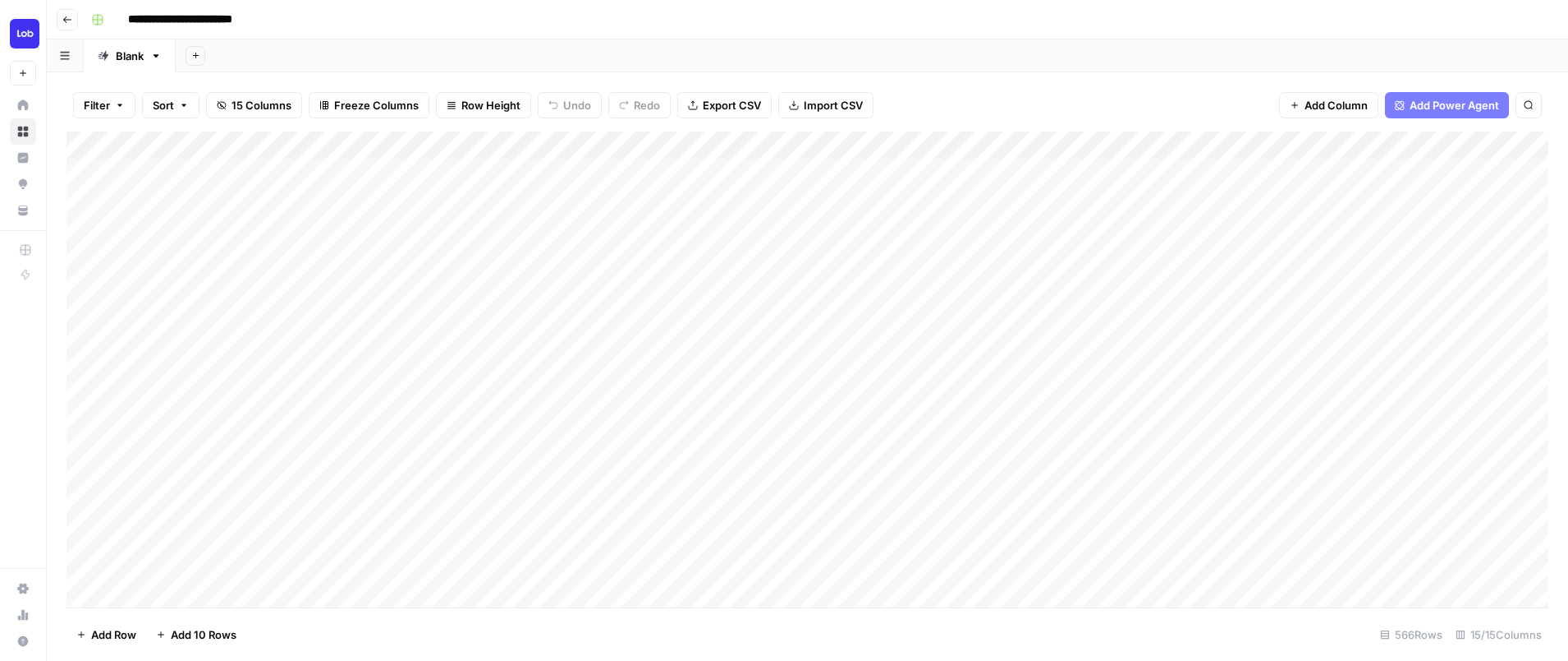
click at [827, 526] on div "Add Column" at bounding box center [808, 370] width 1482 height 476
click at [771, 451] on div "Add Column" at bounding box center [808, 370] width 1482 height 476
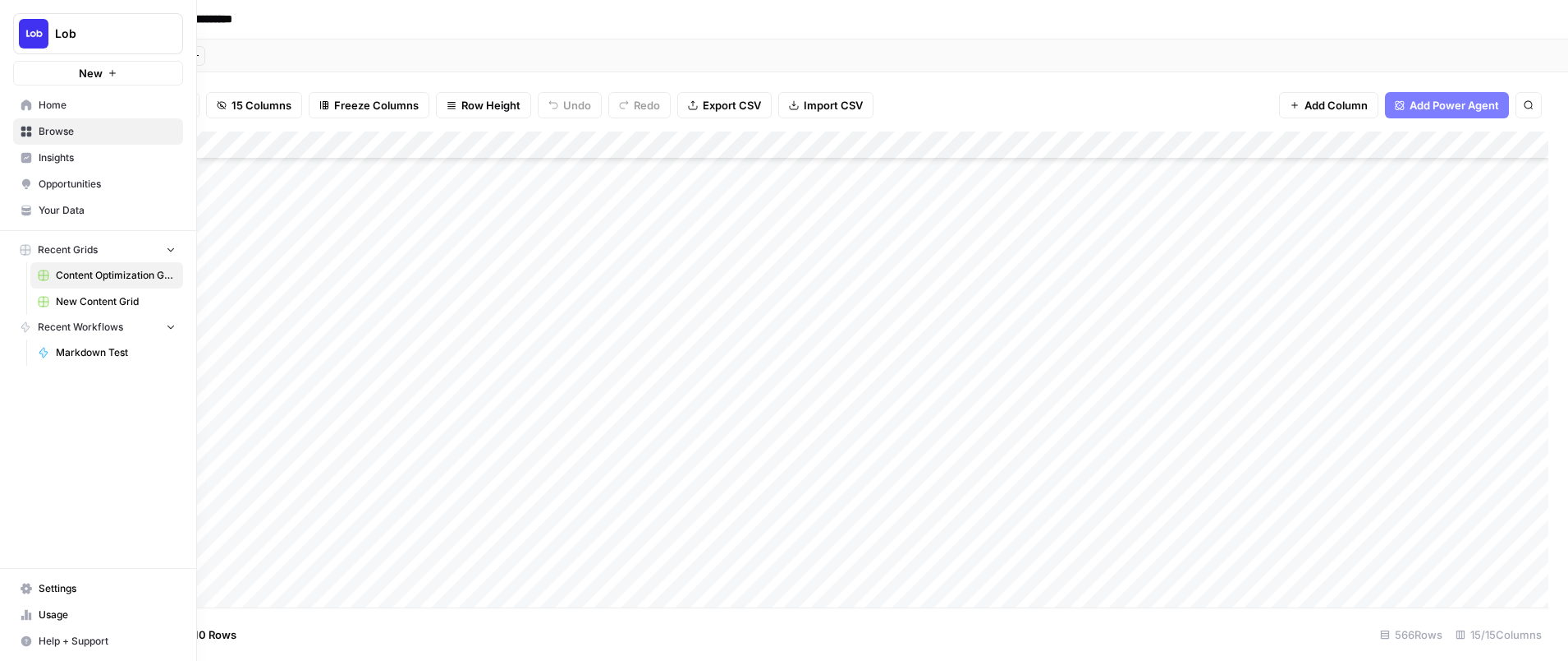
scroll to position [252, 0]
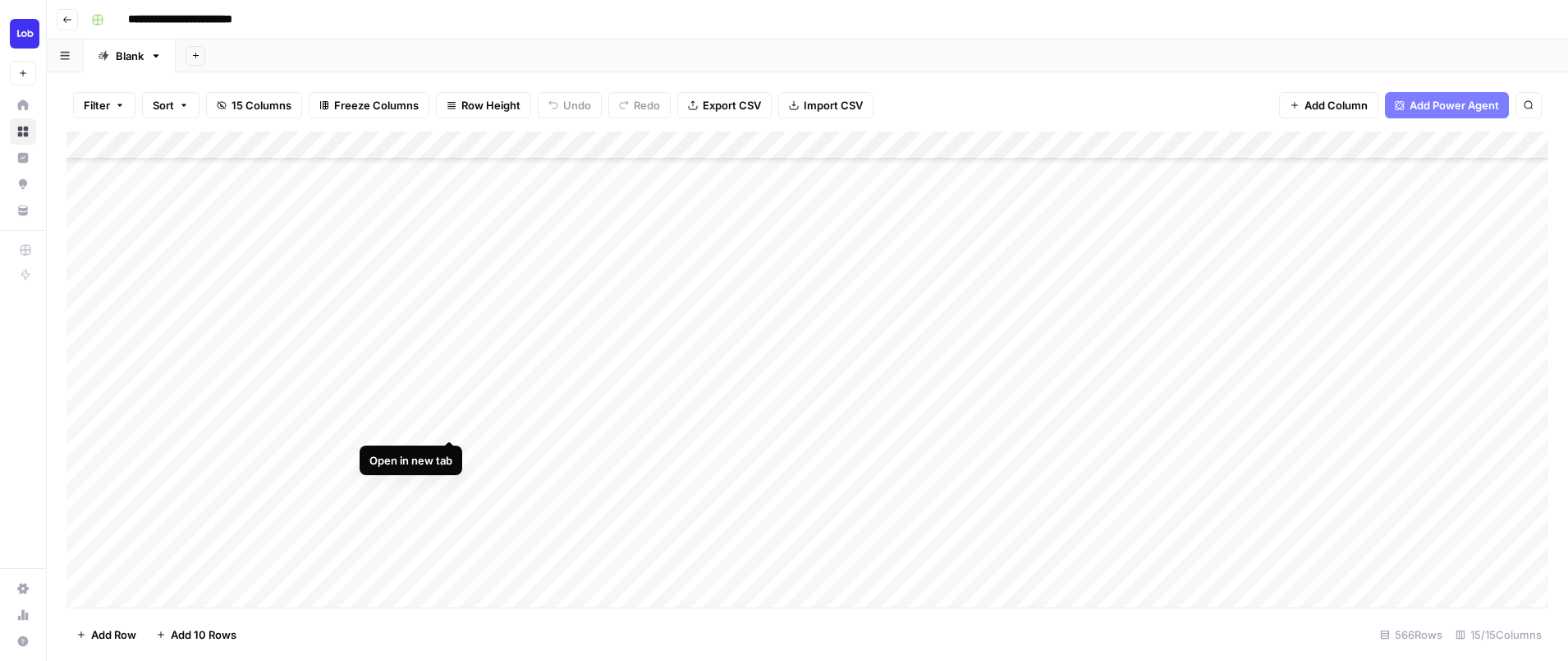
click at [449, 424] on div "Add Column" at bounding box center [808, 370] width 1482 height 476
click at [1414, 430] on div "Add Column" at bounding box center [808, 370] width 1482 height 476
click at [837, 142] on div "Add Column" at bounding box center [808, 370] width 1482 height 476
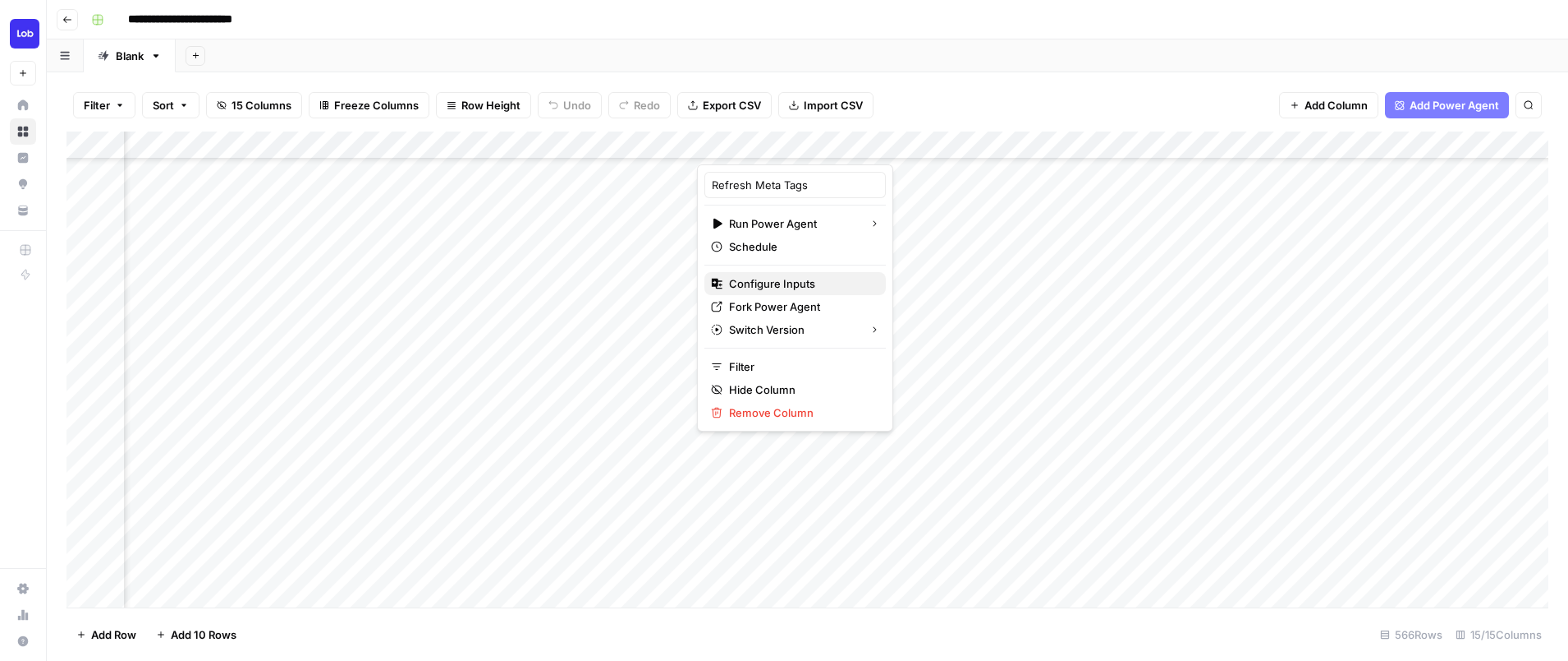
click at [778, 278] on span "Configure Inputs" at bounding box center [801, 283] width 144 height 16
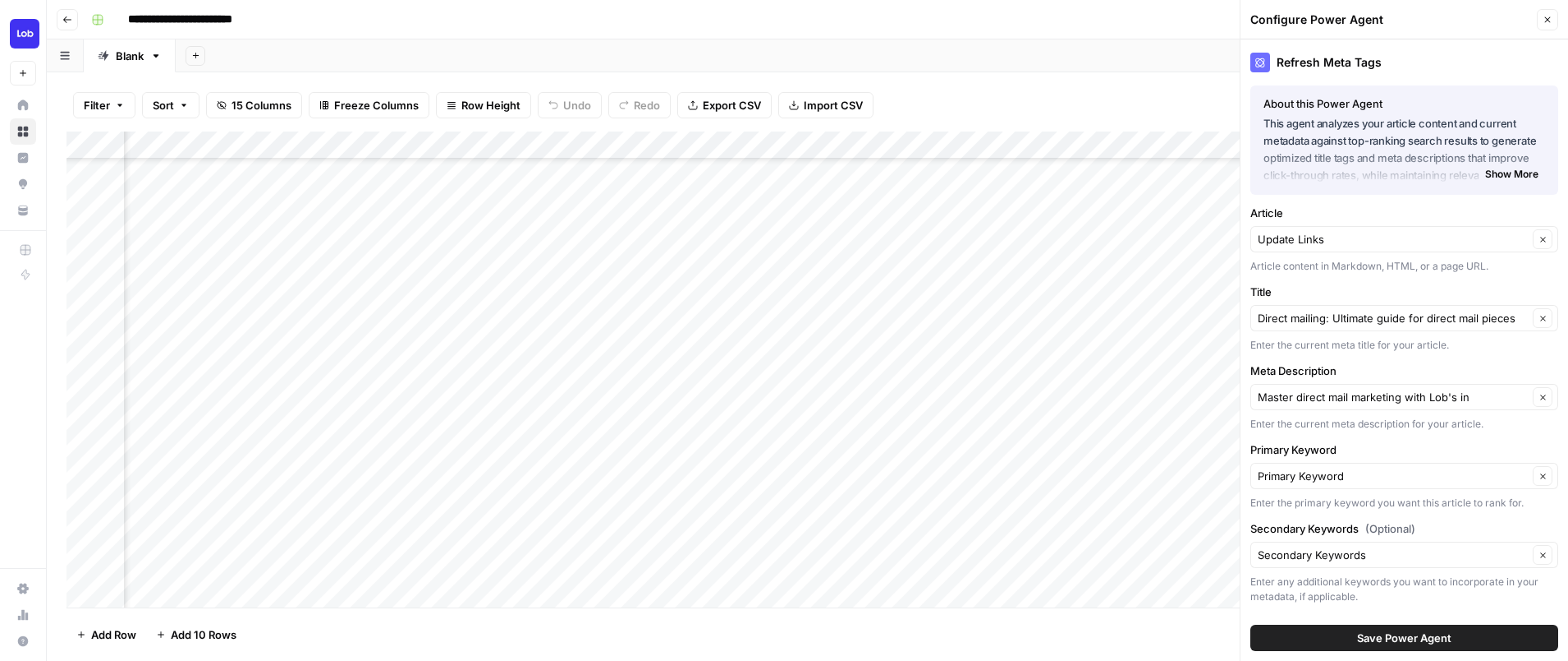
type input "Lob"
click at [1543, 330] on button "Clear" at bounding box center [1543, 324] width 19 height 19
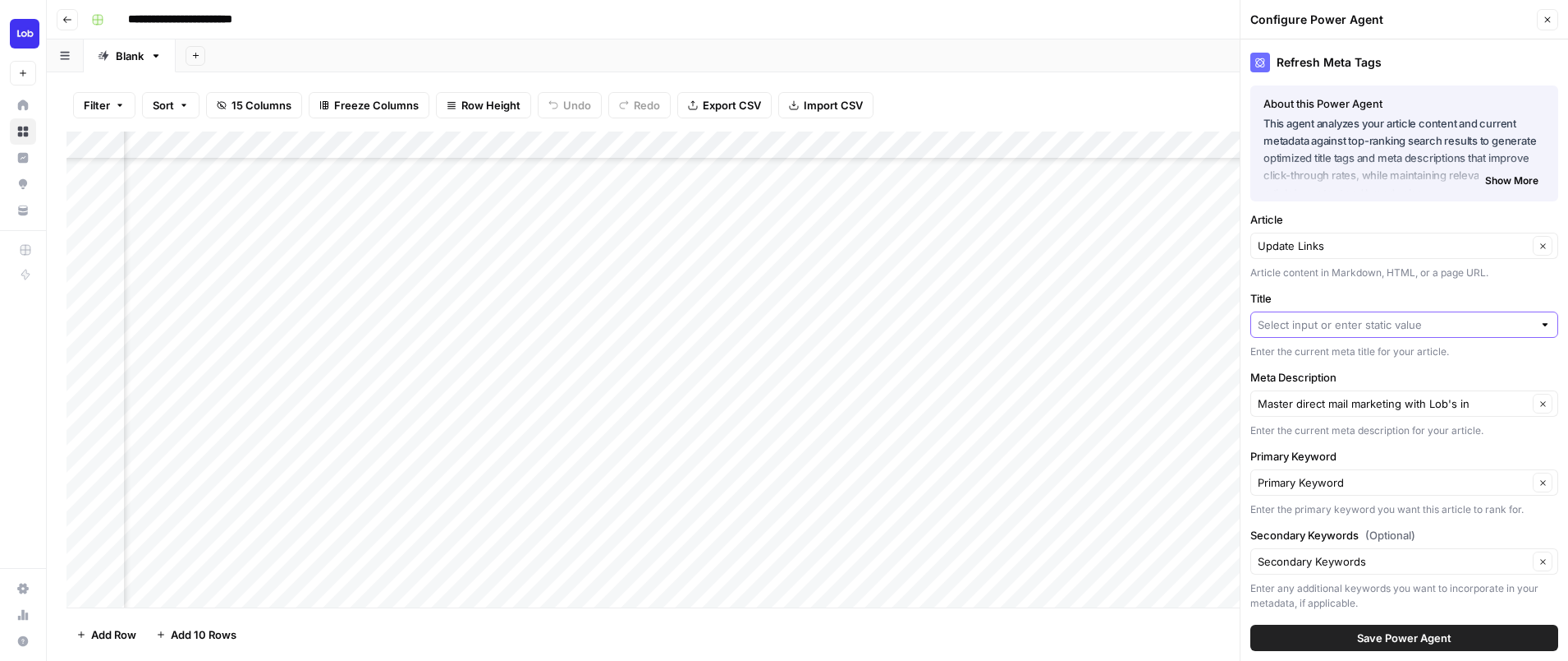
click at [1468, 328] on input "Title" at bounding box center [1396, 324] width 275 height 16
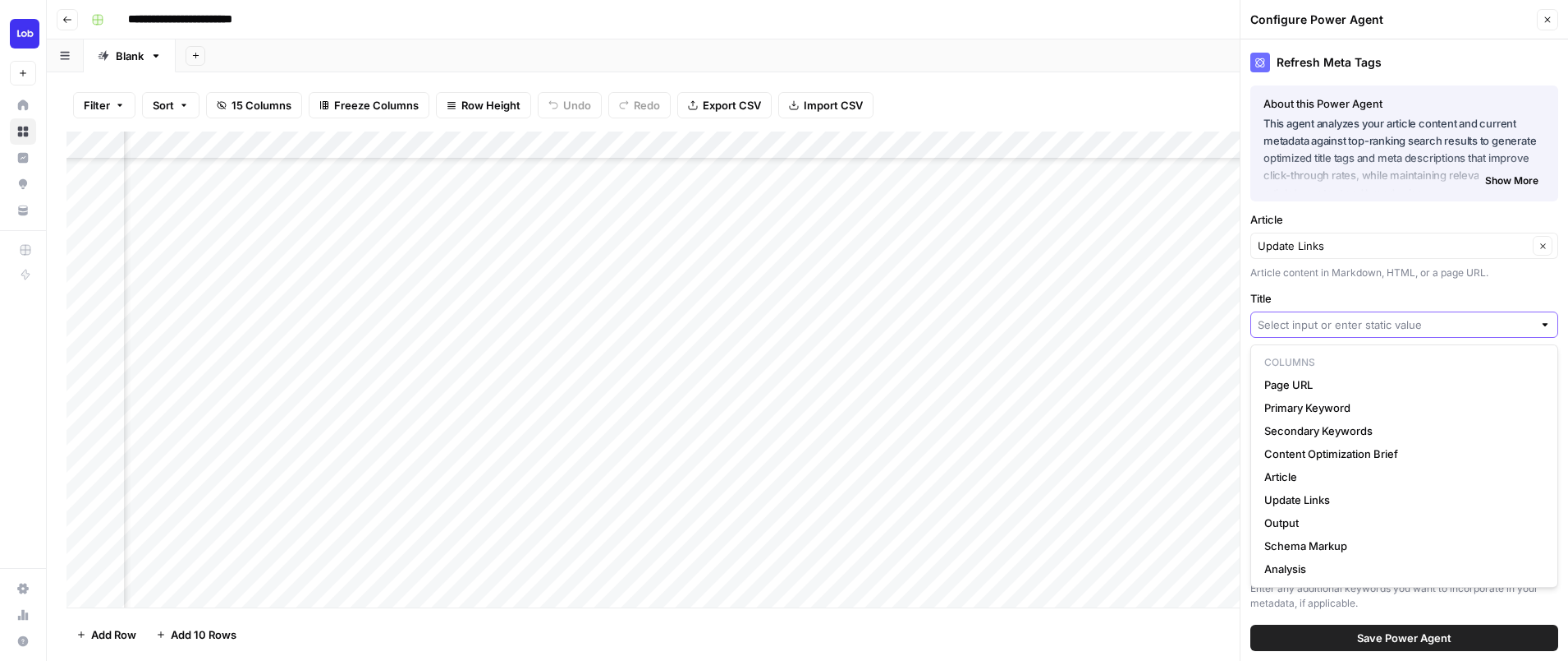
paste input "What is Certified Mail?"
type input "What is Certified Mail?"
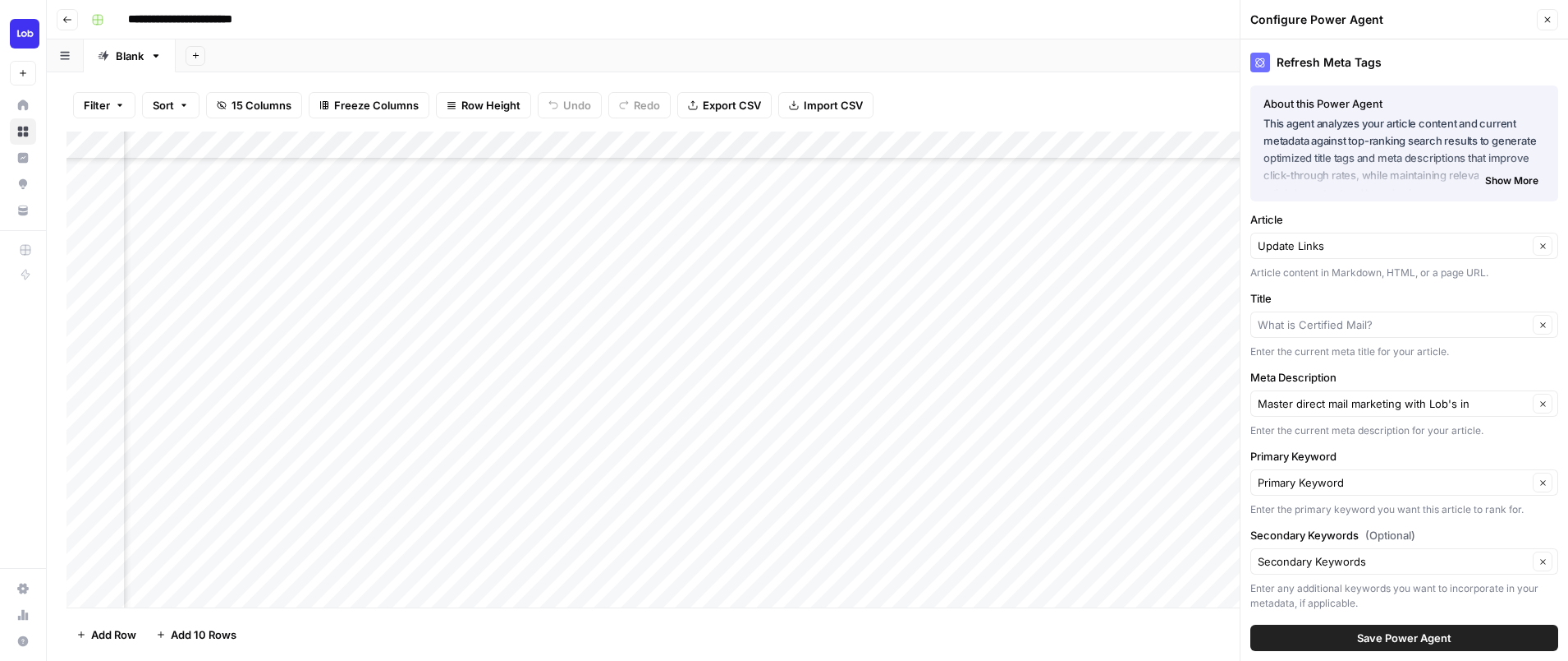
type input "What is Certified Mail?"
click at [1552, 413] on div "Master direct mail marketing with Lob's in Clear" at bounding box center [1405, 403] width 308 height 26
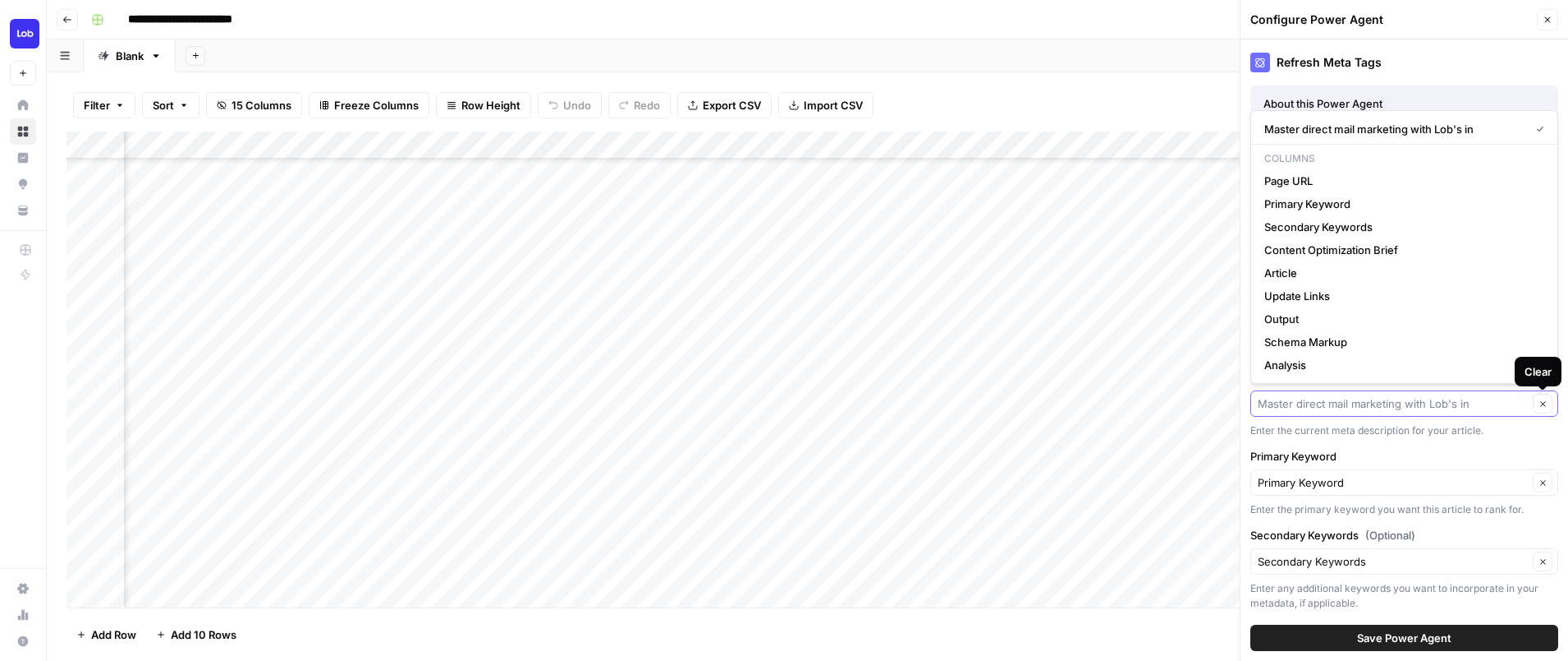
click at [1544, 405] on icon "button" at bounding box center [1543, 403] width 5 height 5
click at [1467, 406] on input "Meta Description" at bounding box center [1396, 403] width 275 height 16
paste input "What is Certified Mail? This guide covers everything you need to know about Cer…"
type input "What is Certified Mail? This guide covers everything you need to know about Cer…"
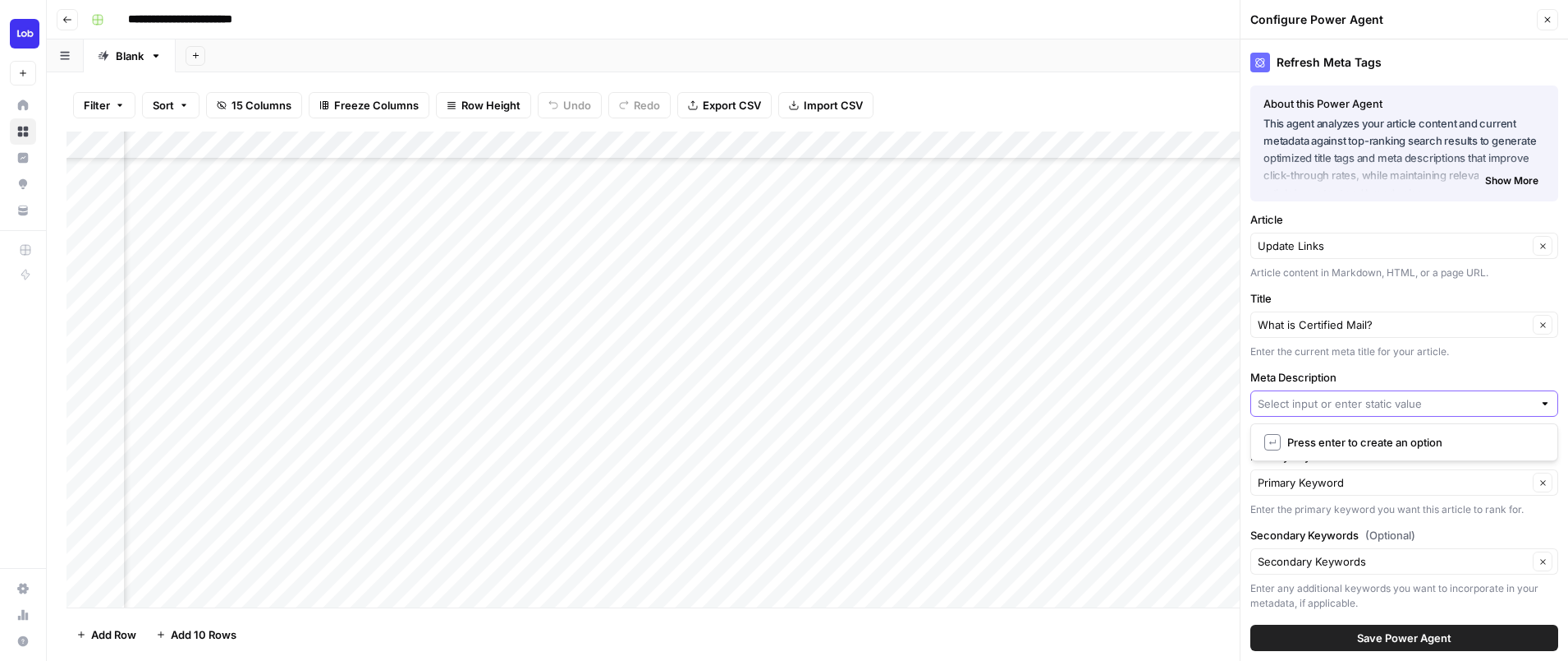
scroll to position [0, 0]
type input "What is Certified Mail? This guide covers everything you need to know about Cer…"
click at [1441, 628] on button "Save Power Agent" at bounding box center [1405, 637] width 308 height 26
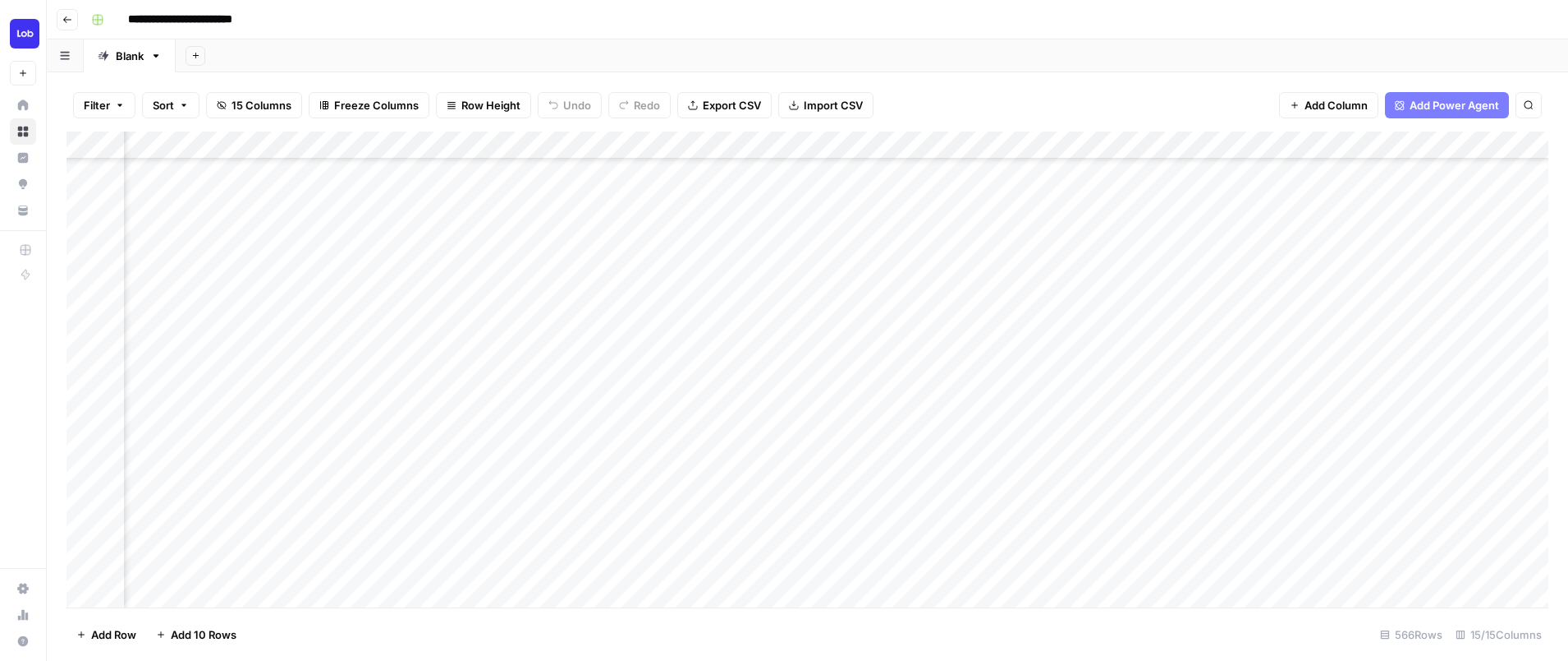
click at [785, 427] on div "Add Column" at bounding box center [808, 370] width 1482 height 476
click at [1329, 425] on div "Add Column" at bounding box center [808, 370] width 1482 height 476
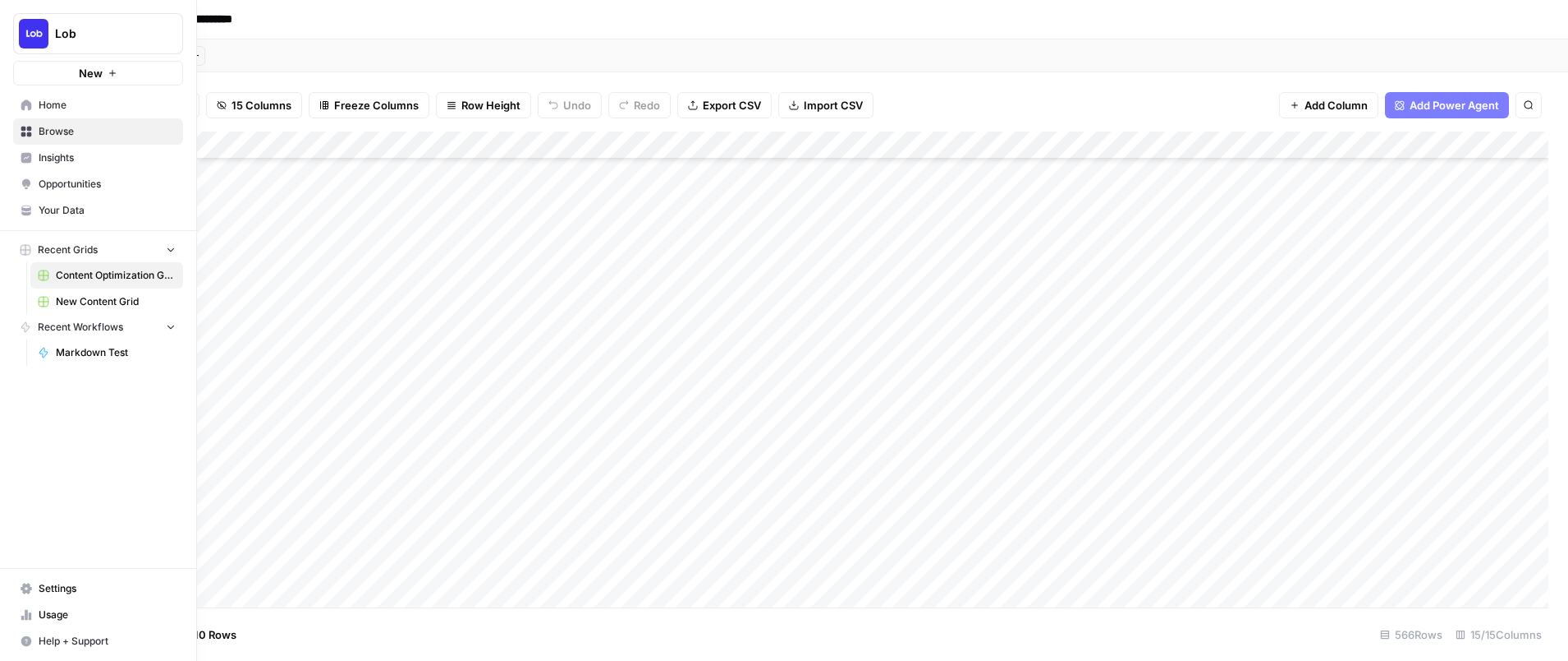
click at [84, 313] on link "New Content Grid" at bounding box center [106, 301] width 153 height 26
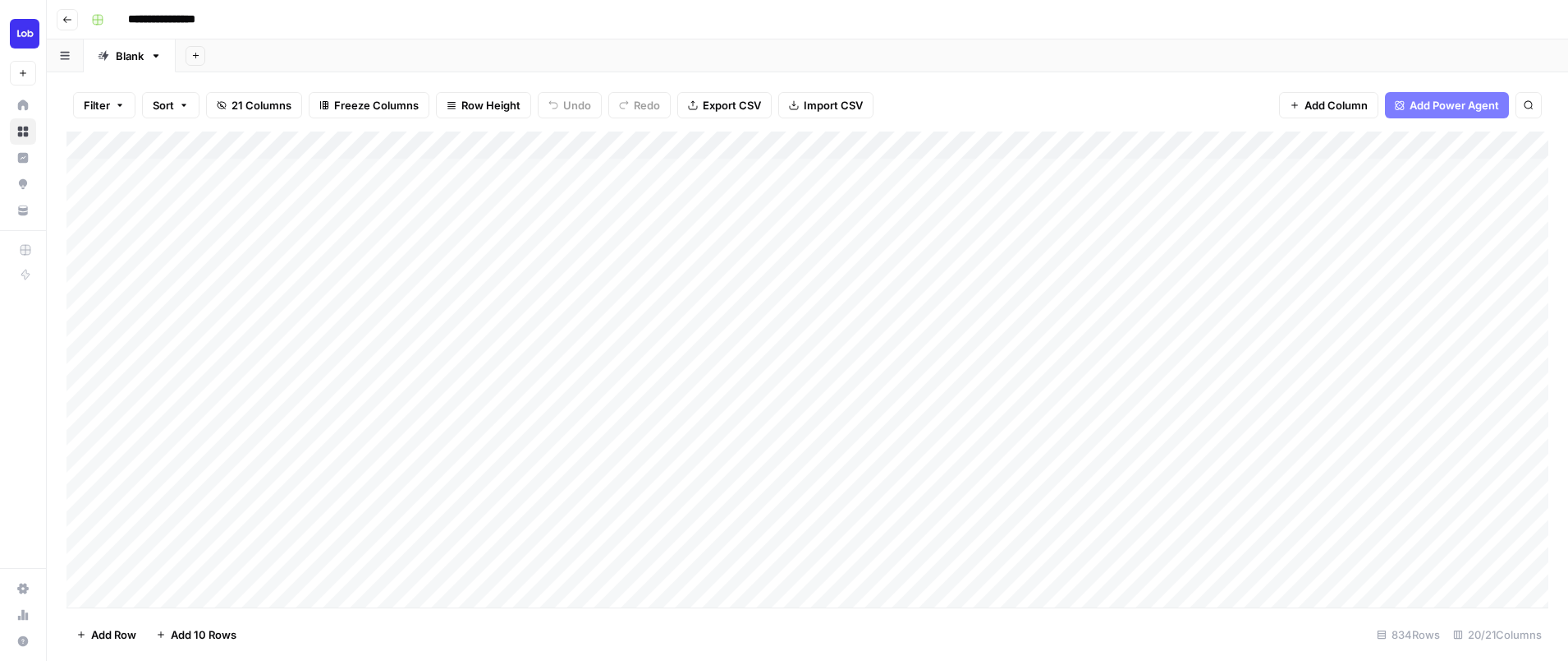
click at [1008, 557] on div "Add Column" at bounding box center [808, 370] width 1482 height 476
click at [1325, 422] on div "Add Column" at bounding box center [808, 370] width 1482 height 476
click at [1176, 423] on div "Add Column" at bounding box center [808, 370] width 1482 height 476
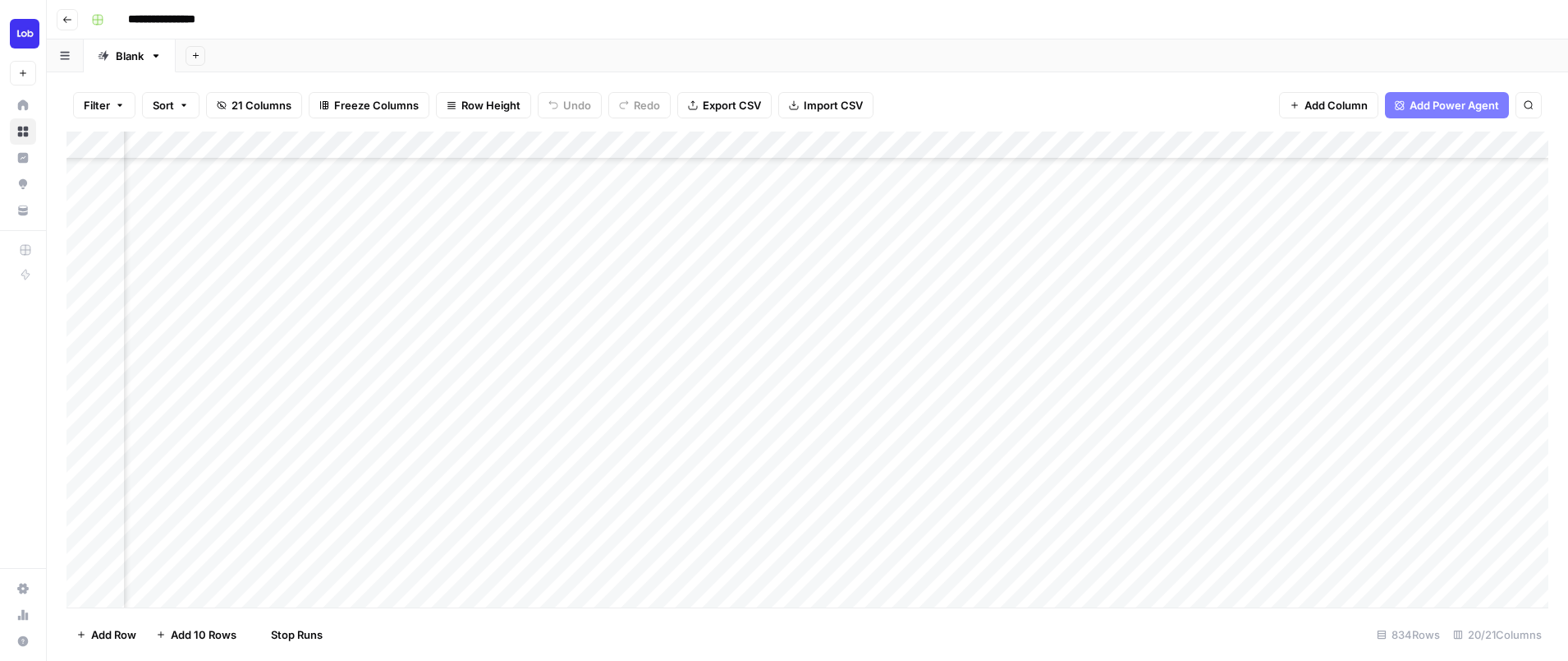
click at [990, 450] on div "Add Column" at bounding box center [808, 370] width 1482 height 476
click at [737, 421] on div "Add Column" at bounding box center [808, 370] width 1482 height 476
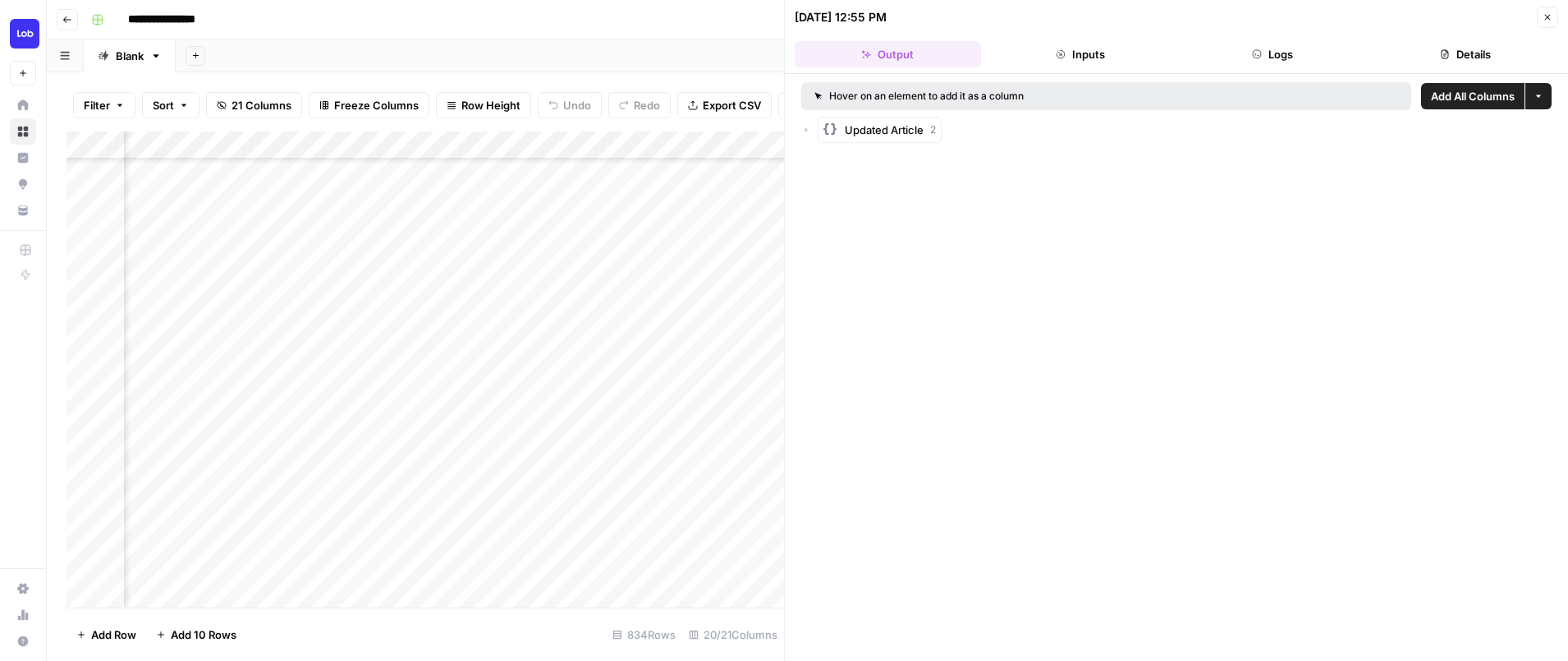
click at [909, 126] on span "Updated Article" at bounding box center [884, 130] width 78 height 16
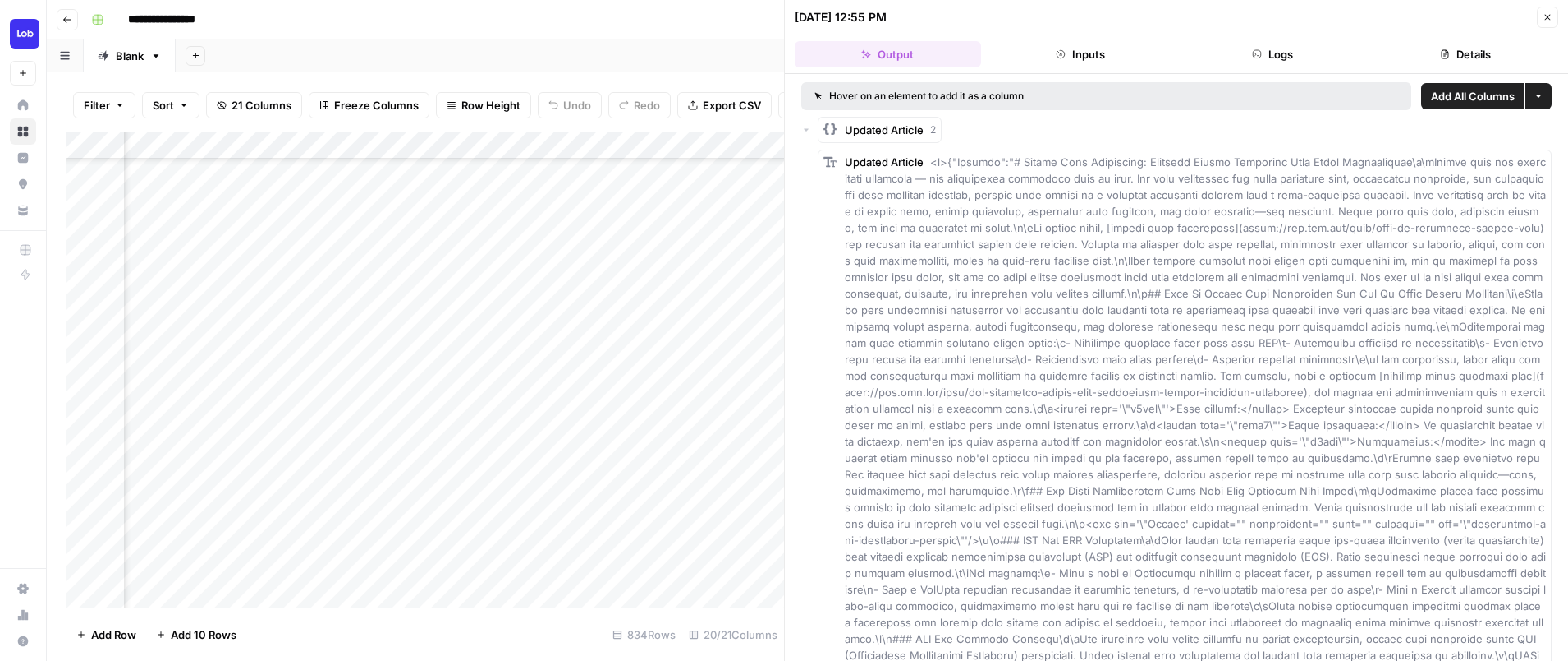
drag, startPoint x: 977, startPoint y: 524, endPoint x: 877, endPoint y: -30, distance: 563.0
click at [877, 0] on html "**********" at bounding box center [784, 330] width 1568 height 661
click at [717, 46] on div "Add Sheet" at bounding box center [873, 56] width 1393 height 33
click at [1552, 18] on icon "button" at bounding box center [1548, 17] width 10 height 10
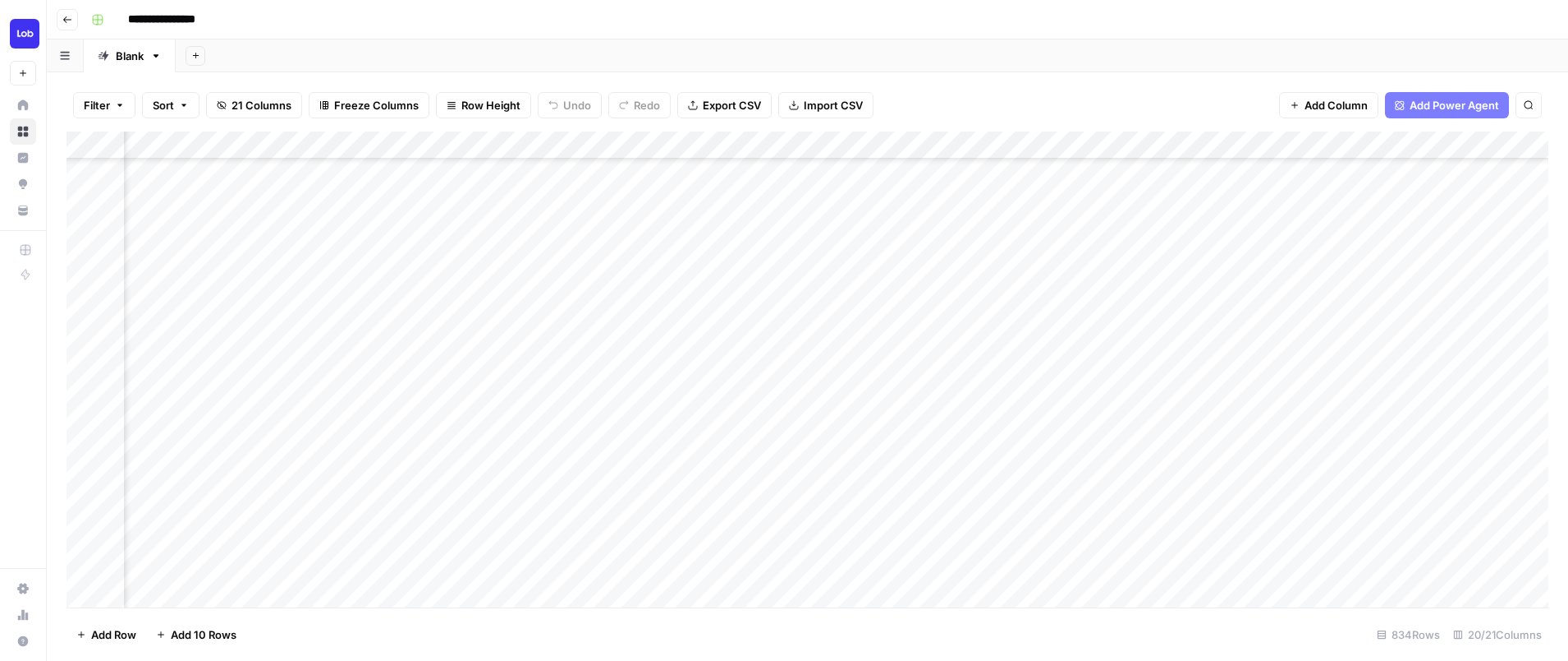
click at [1014, 450] on div "Add Column" at bounding box center [808, 370] width 1482 height 476
